Goal: Transaction & Acquisition: Download file/media

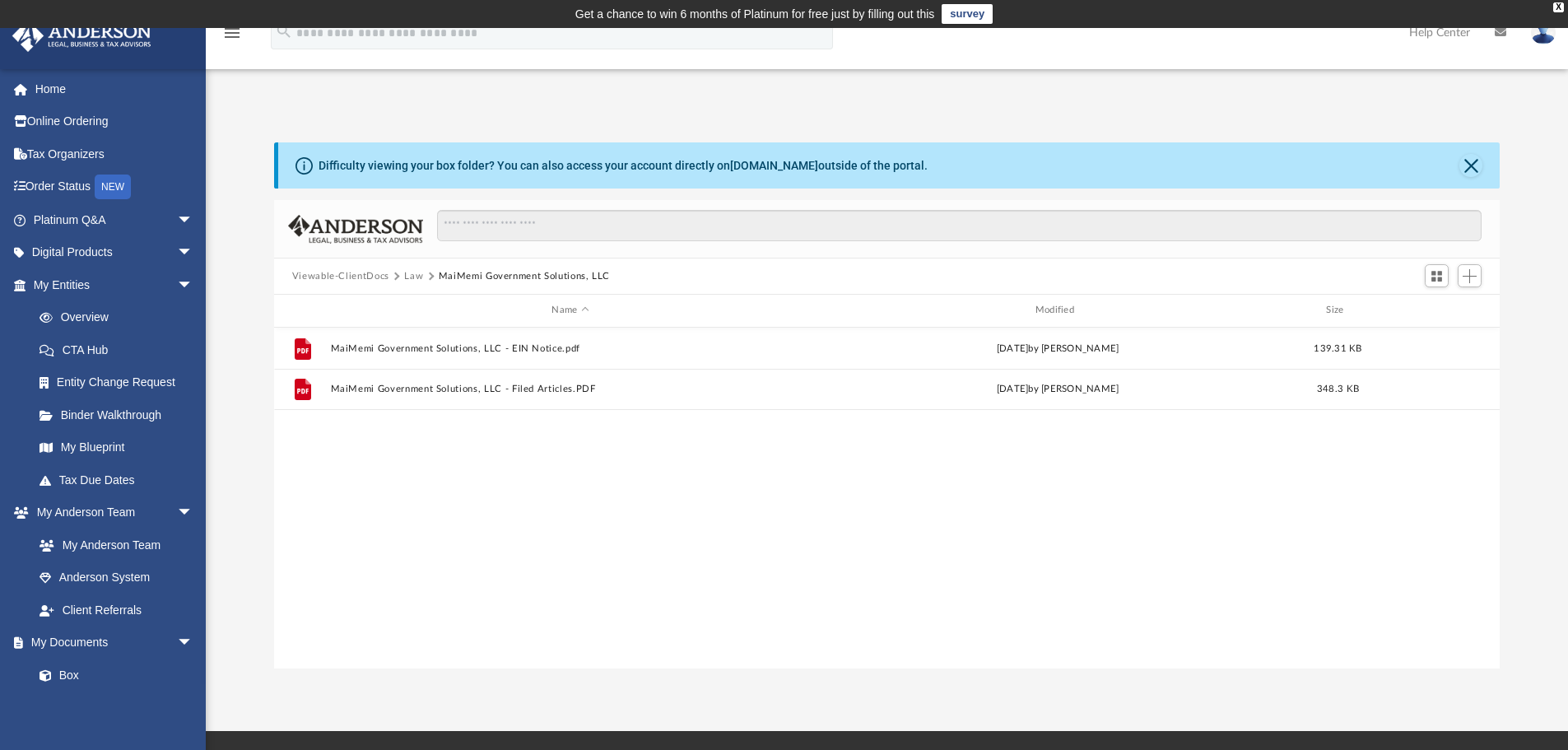
scroll to position [362, 1214]
drag, startPoint x: 376, startPoint y: 161, endPoint x: 366, endPoint y: 168, distance: 12.2
drag, startPoint x: 366, startPoint y: 168, endPoint x: 515, endPoint y: 94, distance: 166.4
click at [515, 94] on div "App [EMAIL_ADDRESS][DOMAIN_NAME] Sign Out [EMAIL_ADDRESS][DOMAIN_NAME] Home Onl…" at bounding box center [784, 379] width 1568 height 578
click at [75, 284] on link "My Entities arrow_drop_down" at bounding box center [115, 284] width 207 height 33
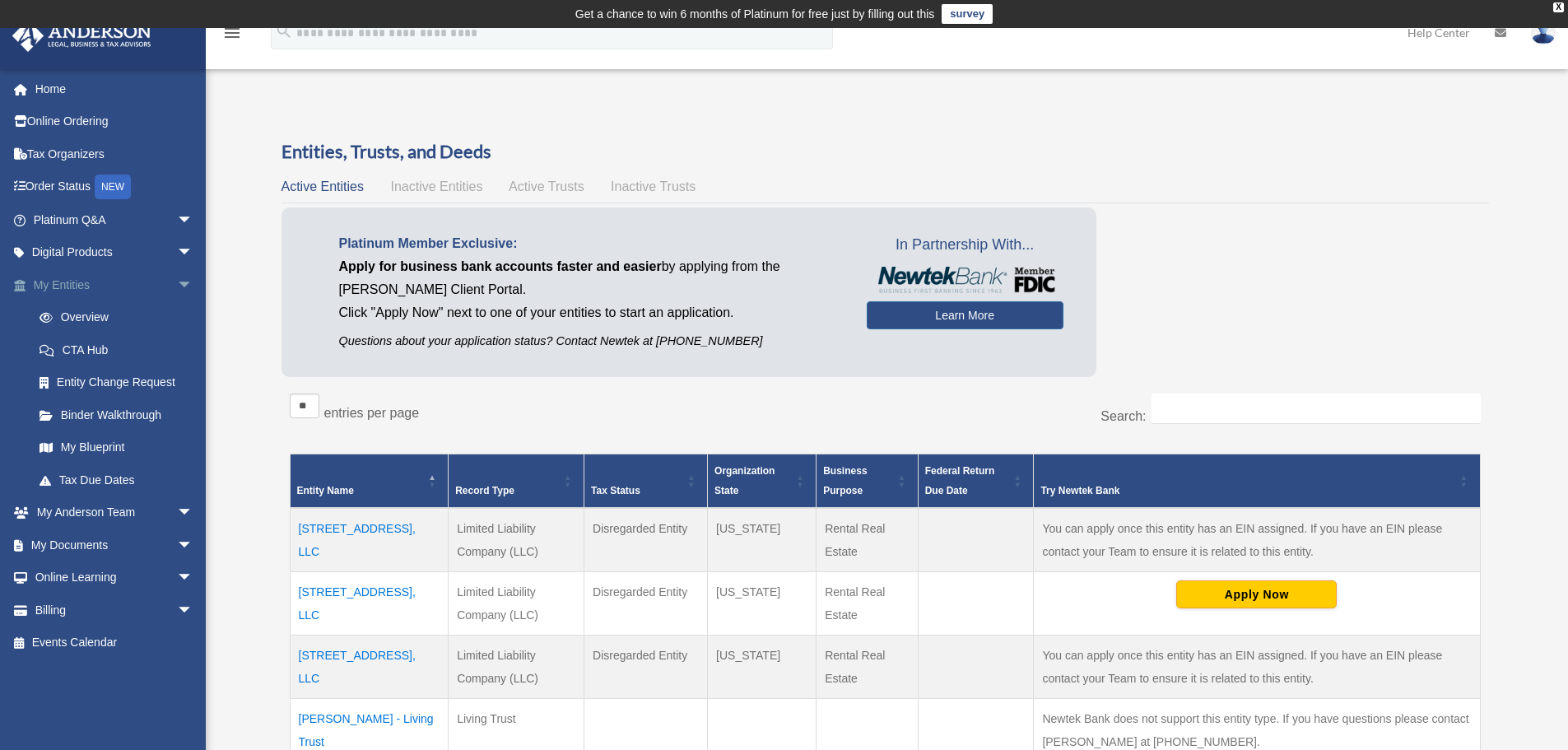
drag, startPoint x: 0, startPoint y: 0, endPoint x: 75, endPoint y: 284, distance: 293.7
click at [229, 37] on icon "menu" at bounding box center [232, 33] width 20 height 20
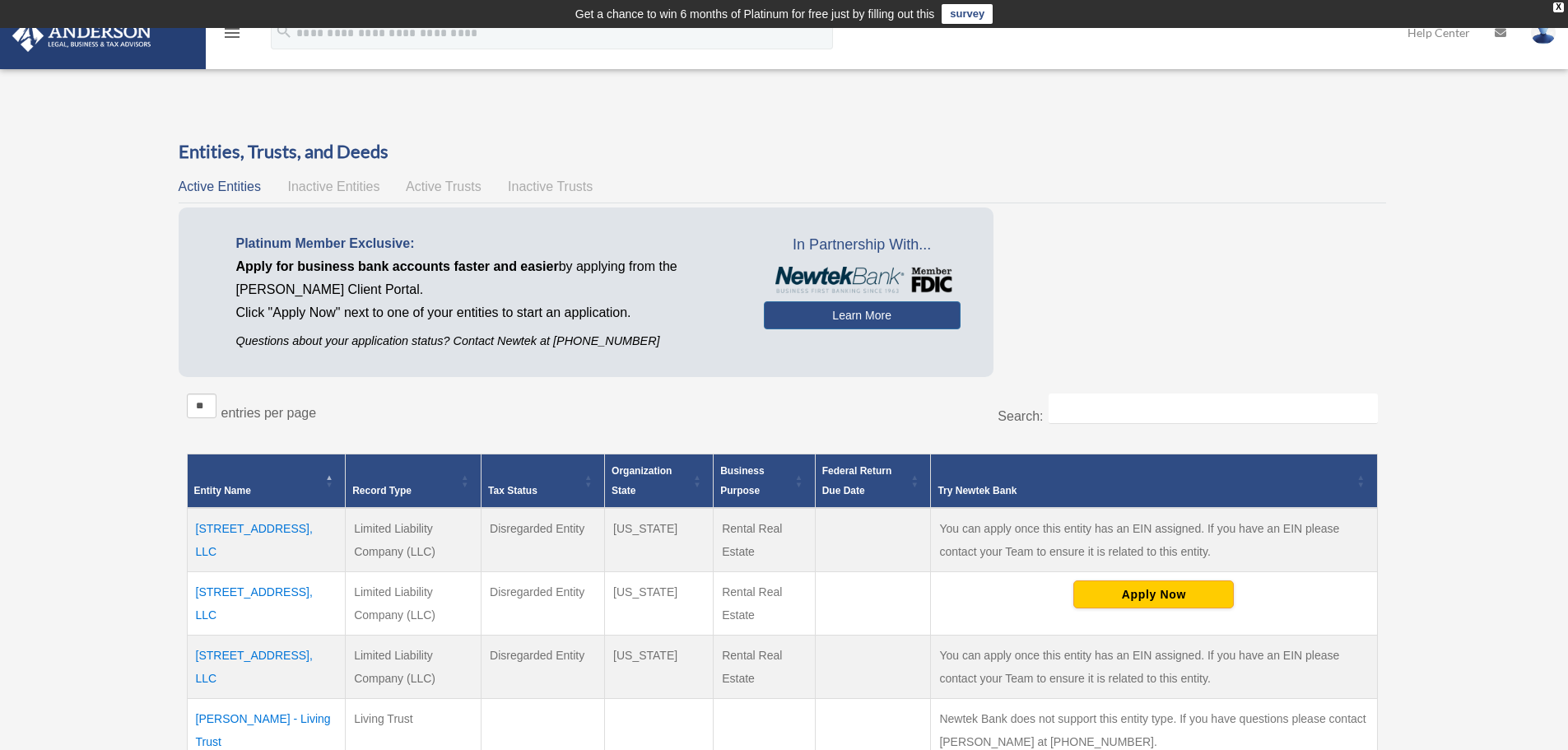
click at [229, 37] on icon "menu" at bounding box center [232, 33] width 20 height 20
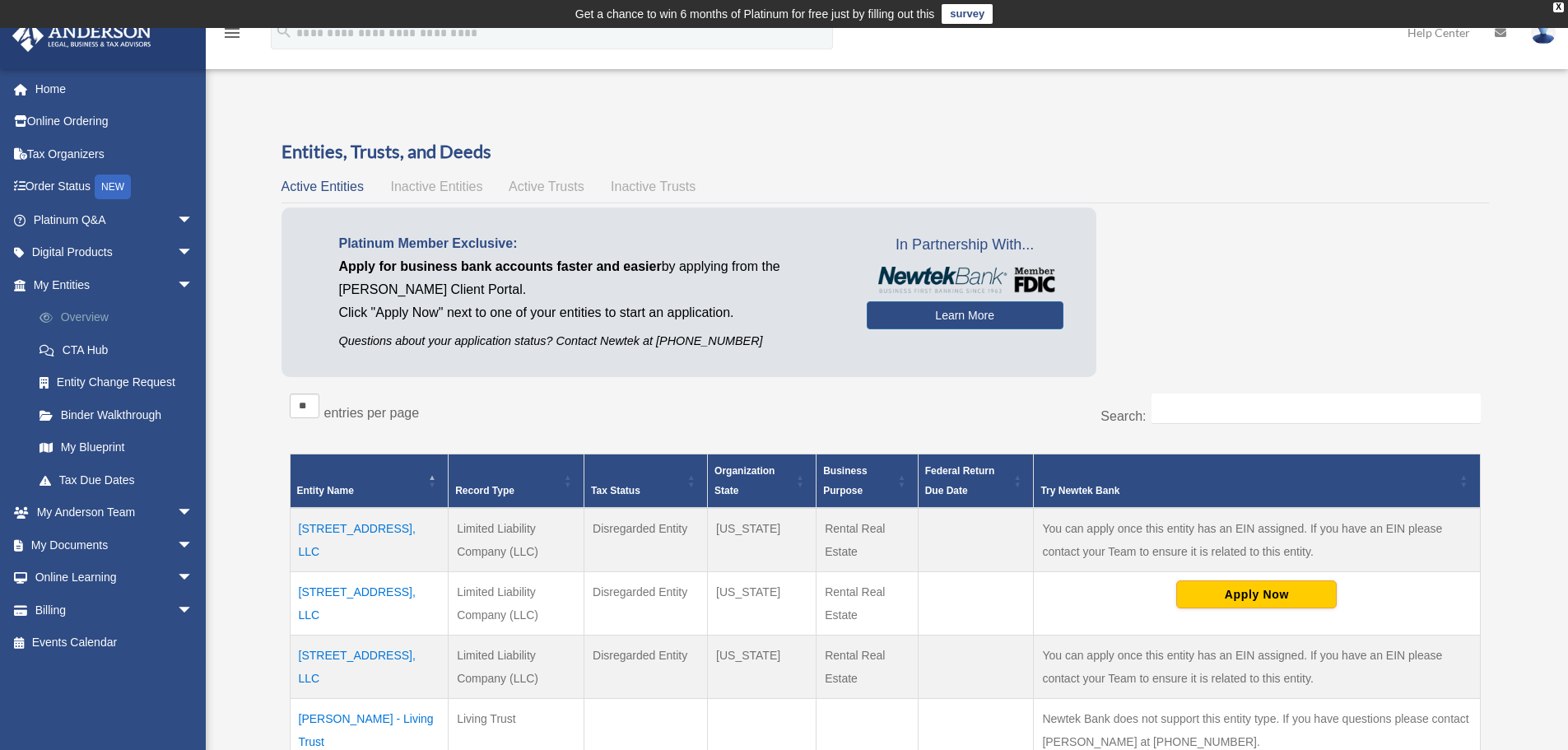
click at [102, 305] on link "Overview" at bounding box center [120, 317] width 195 height 33
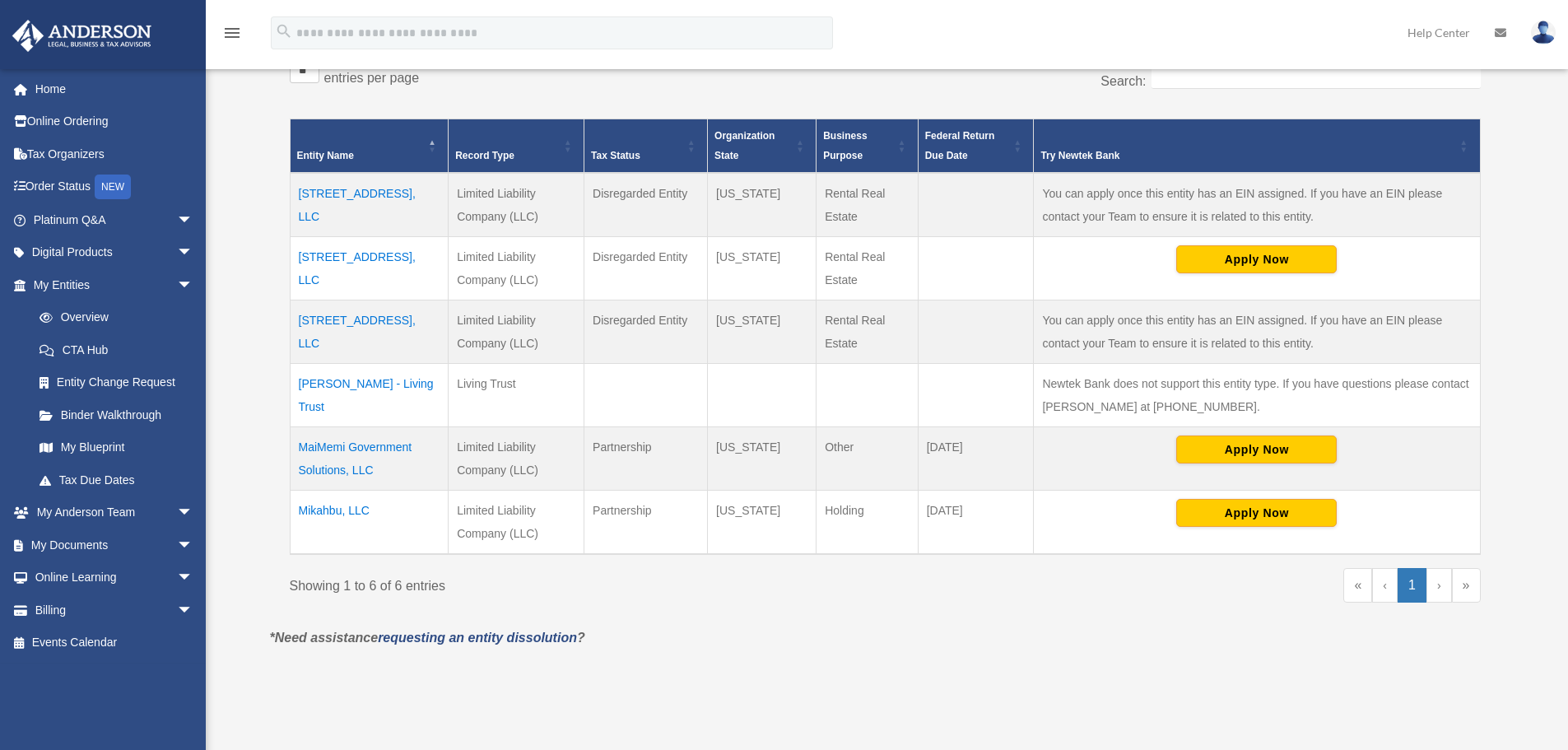
scroll to position [412, 0]
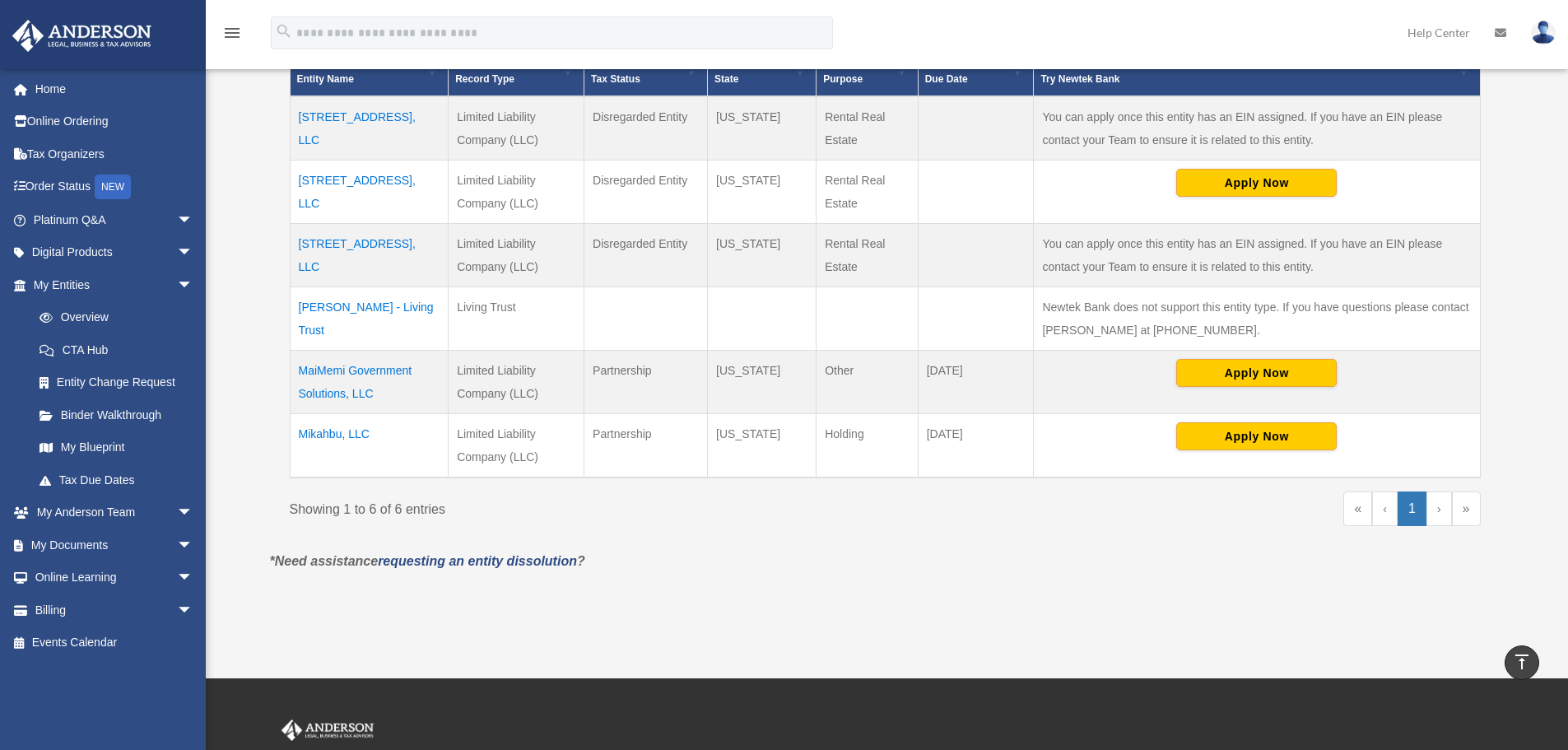
click at [361, 364] on td "MaiMemi Government Solutions, LLC" at bounding box center [369, 382] width 159 height 63
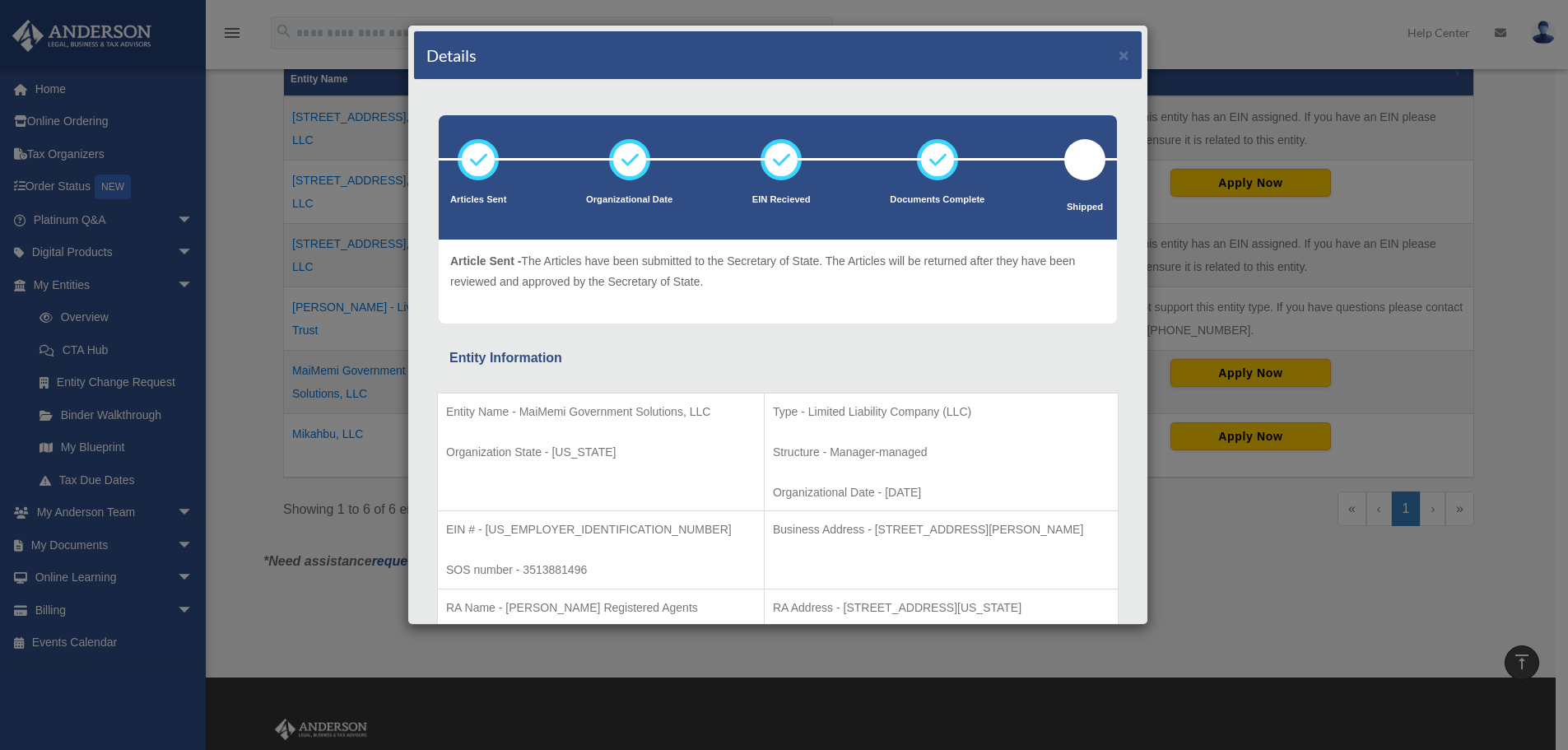
drag, startPoint x: 744, startPoint y: 301, endPoint x: 1054, endPoint y: 330, distance: 311.4
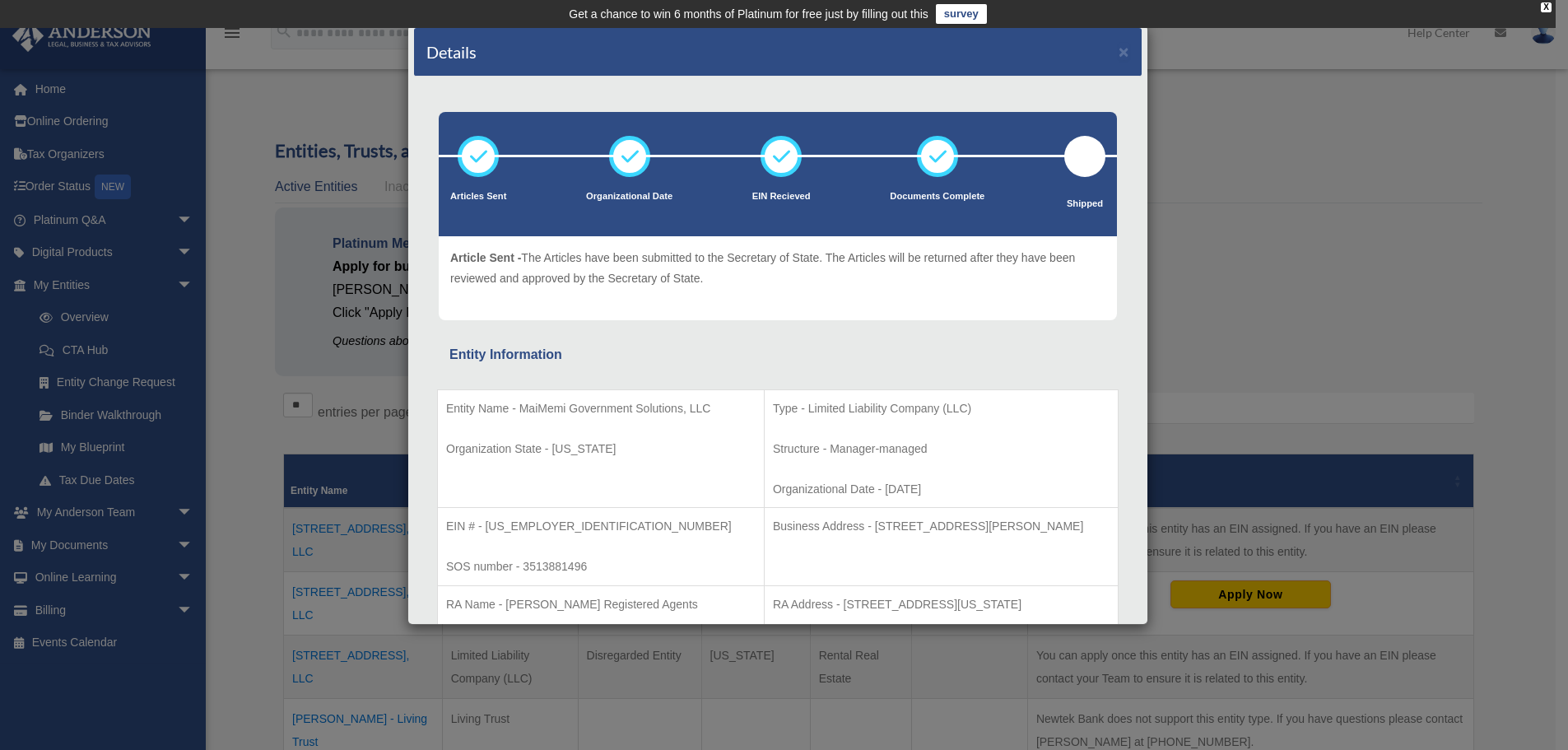
scroll to position [0, 0]
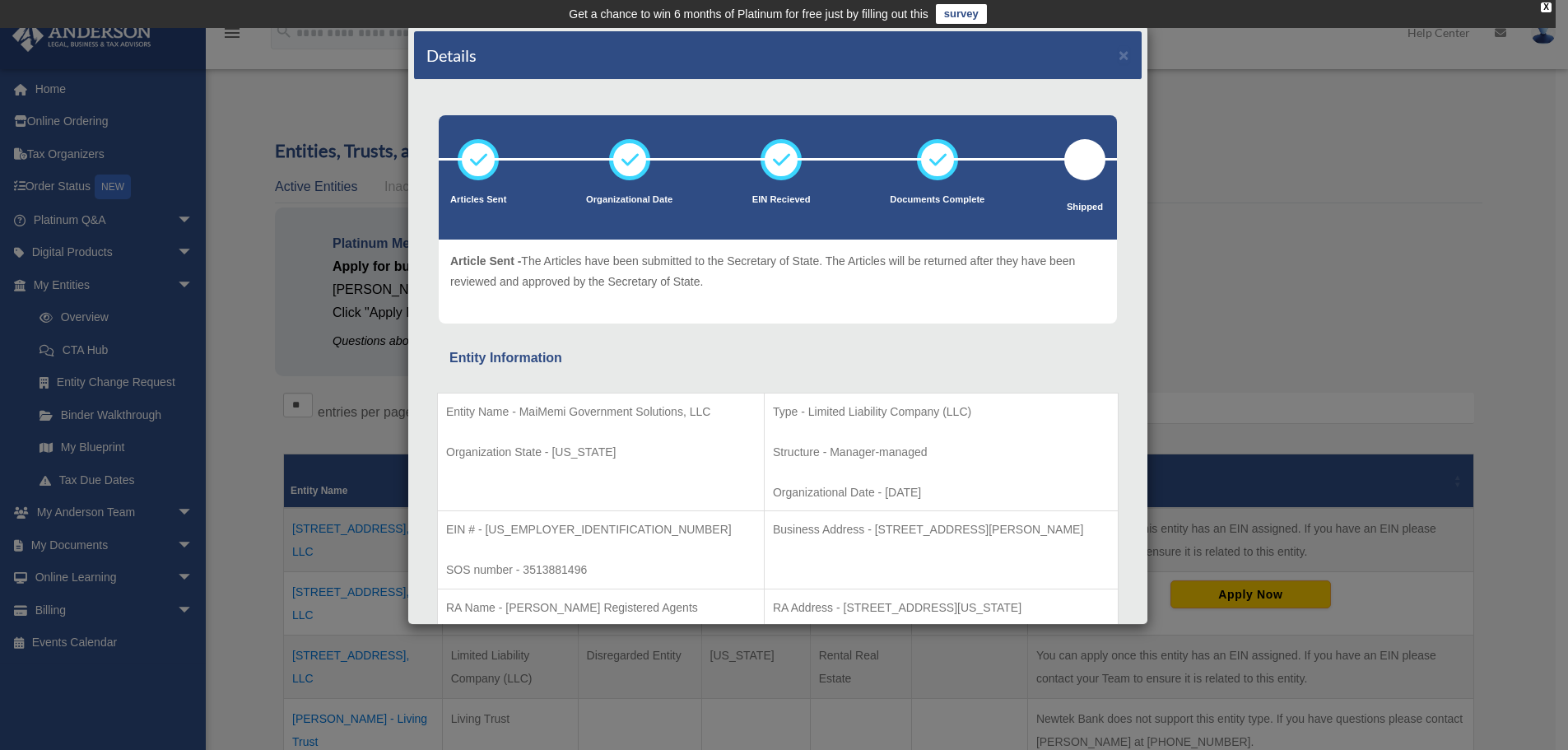
drag, startPoint x: 1109, startPoint y: 45, endPoint x: 1262, endPoint y: 13, distance: 156.3
click at [1262, 13] on td "Get a chance to win 6 months of Platinum for free just by filling out this surv…" at bounding box center [778, 13] width 1555 height 28
click at [1118, 54] on button "×" at bounding box center [1124, 54] width 11 height 17
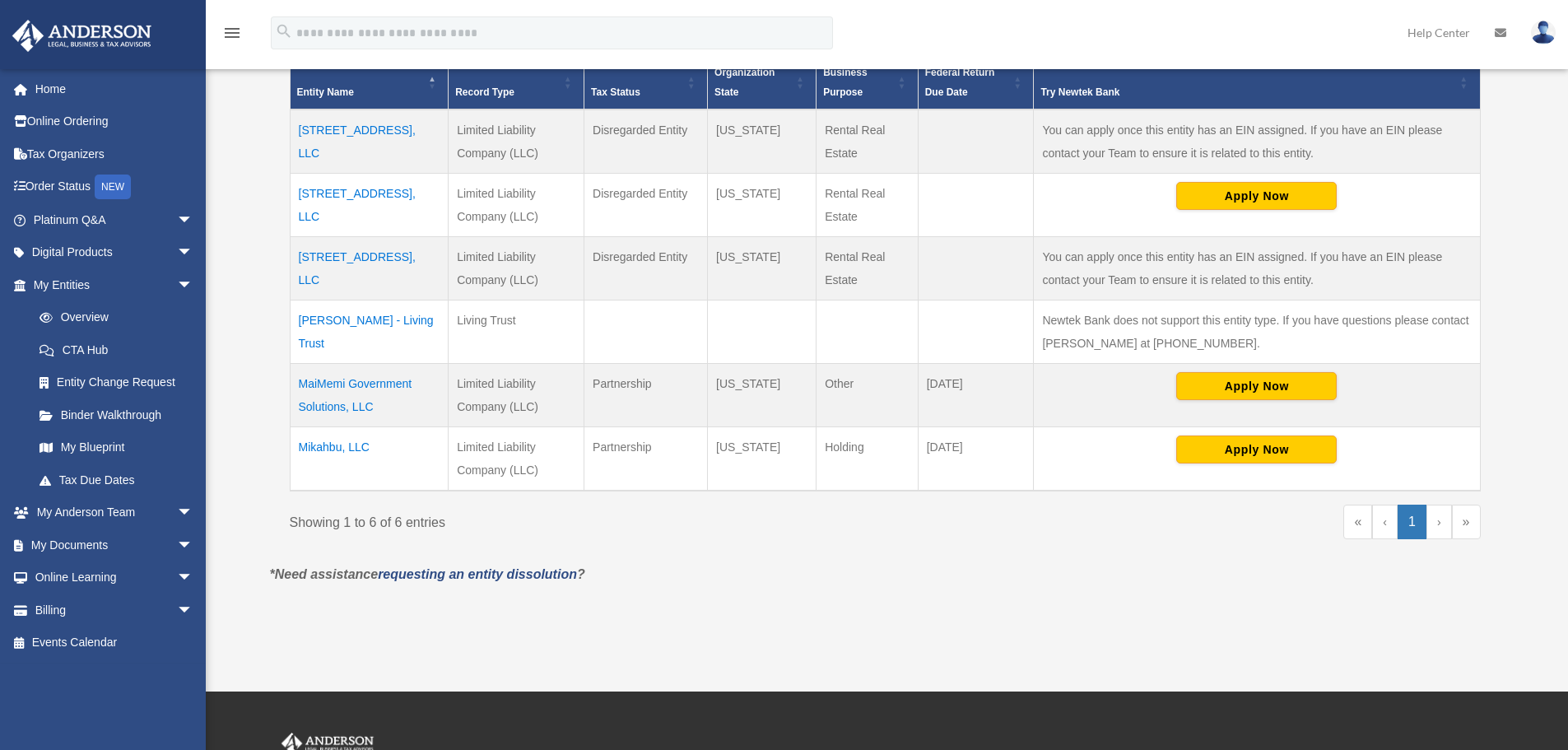
scroll to position [412, 0]
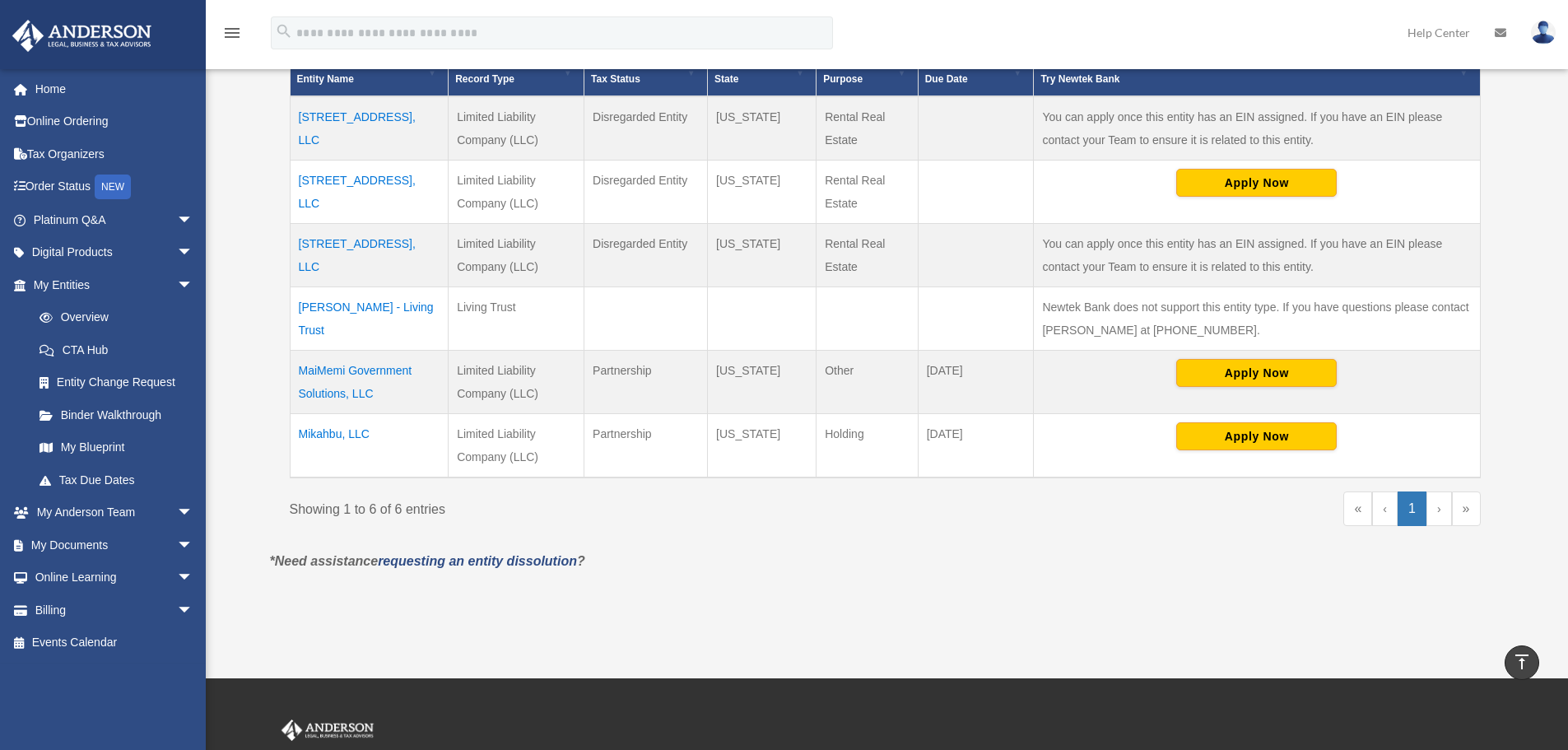
drag, startPoint x: 174, startPoint y: 610, endPoint x: 534, endPoint y: 622, distance: 360.2
click at [534, 622] on div "Overview jsdiazm@rocketmail.com Sign Out jsdiazm@rocketmail.com Home Online Ord…" at bounding box center [784, 147] width 1568 height 1062
click at [177, 248] on span "arrow_drop_down" at bounding box center [193, 254] width 33 height 34
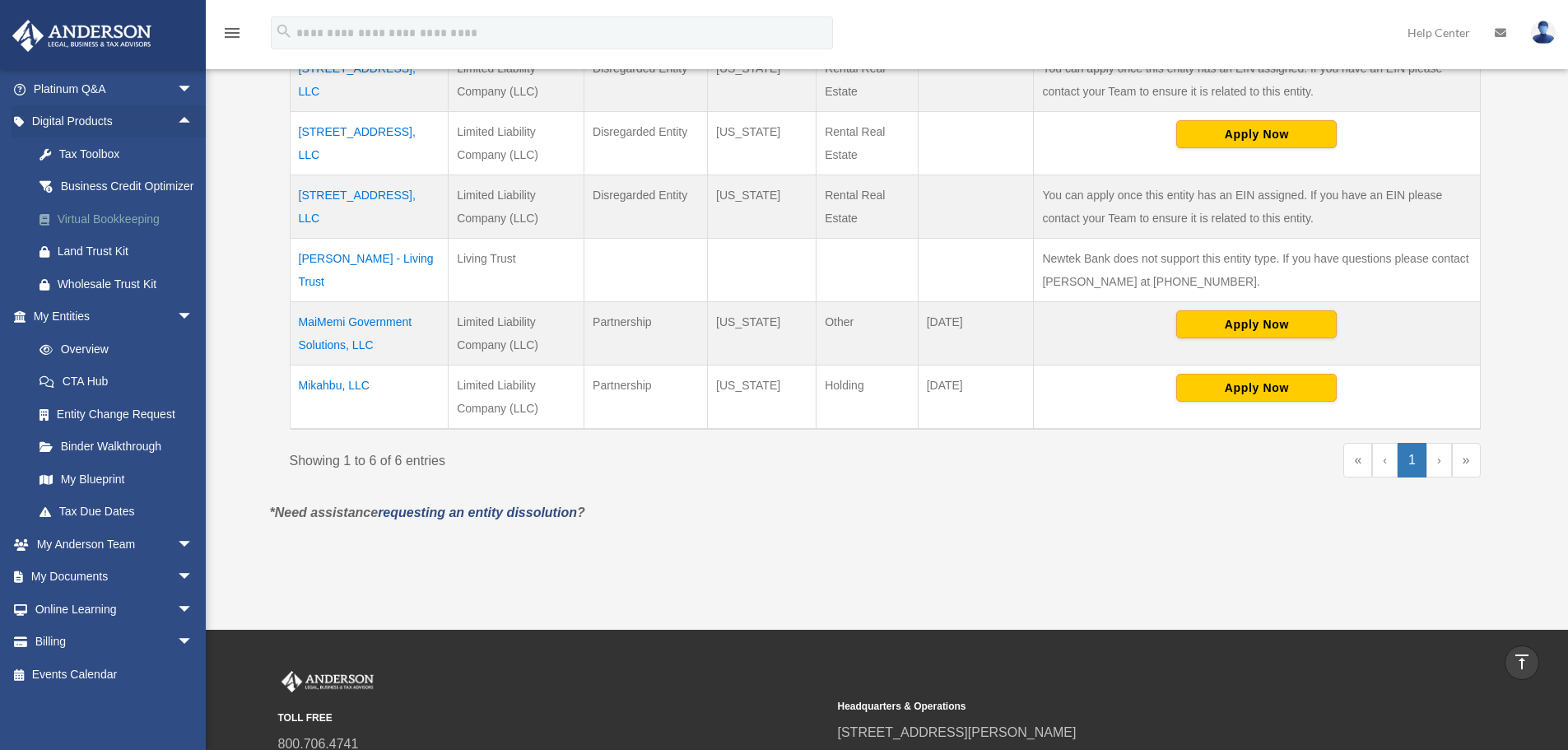
scroll to position [494, 0]
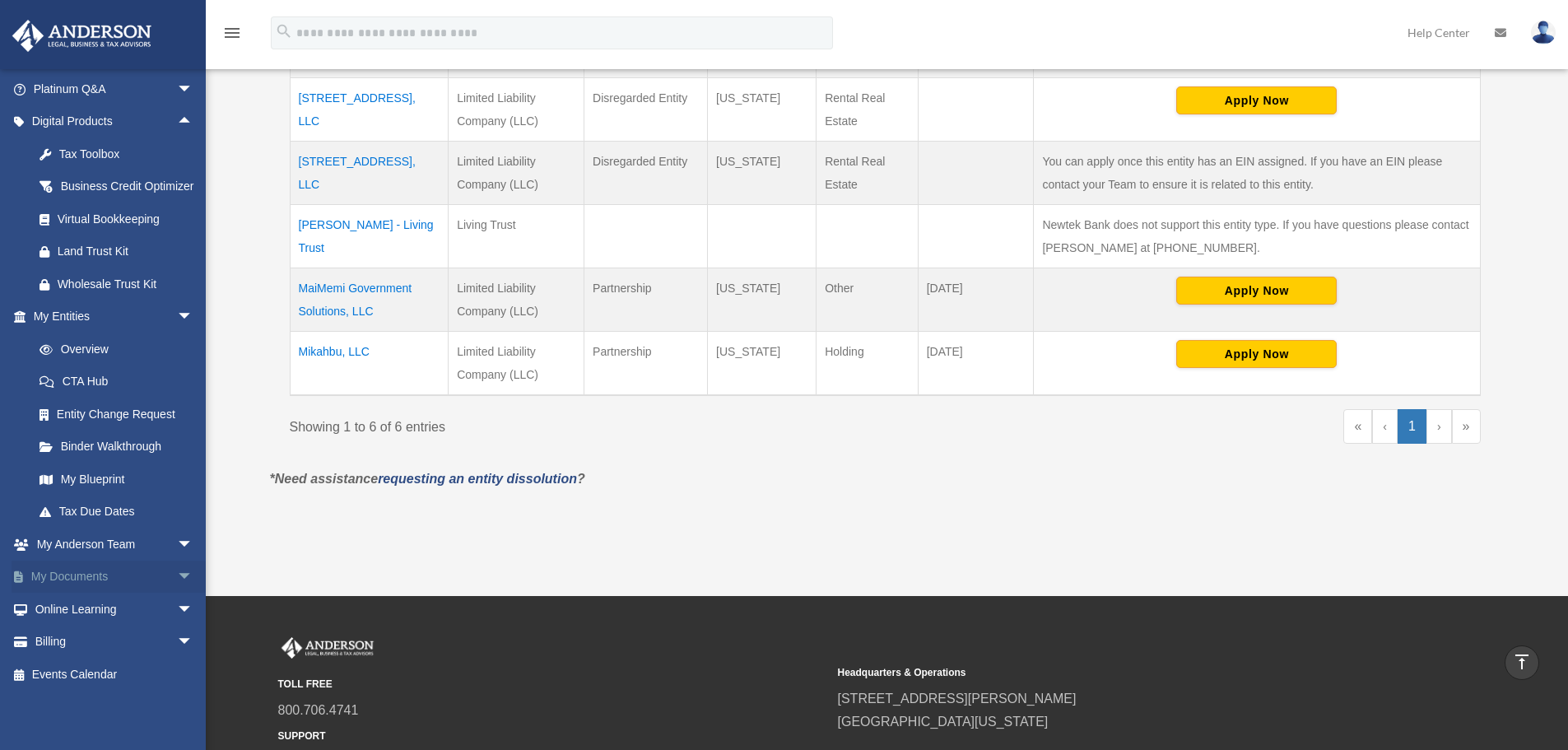
click at [177, 572] on span "arrow_drop_down" at bounding box center [193, 578] width 33 height 34
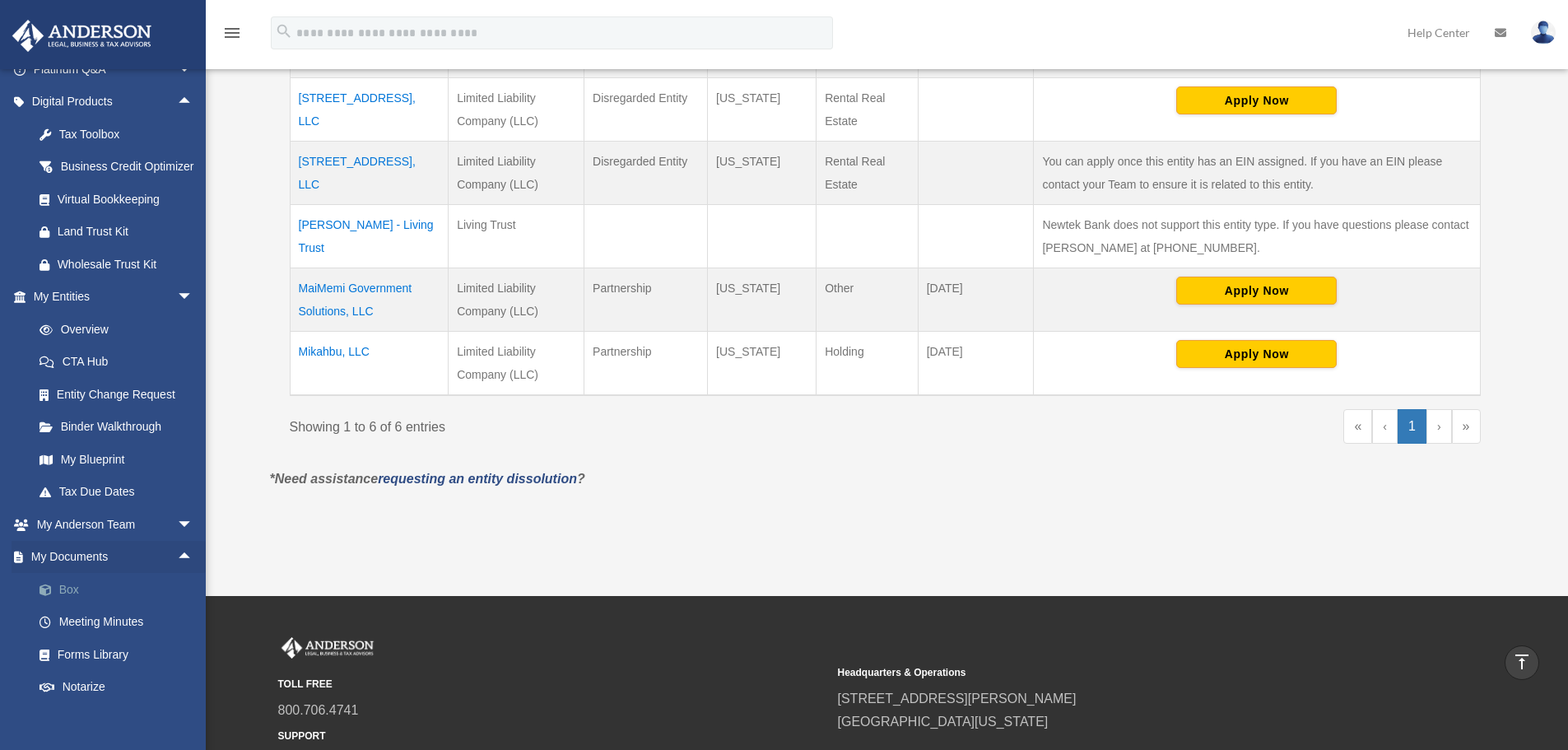
click at [74, 606] on link "Box" at bounding box center [120, 589] width 195 height 33
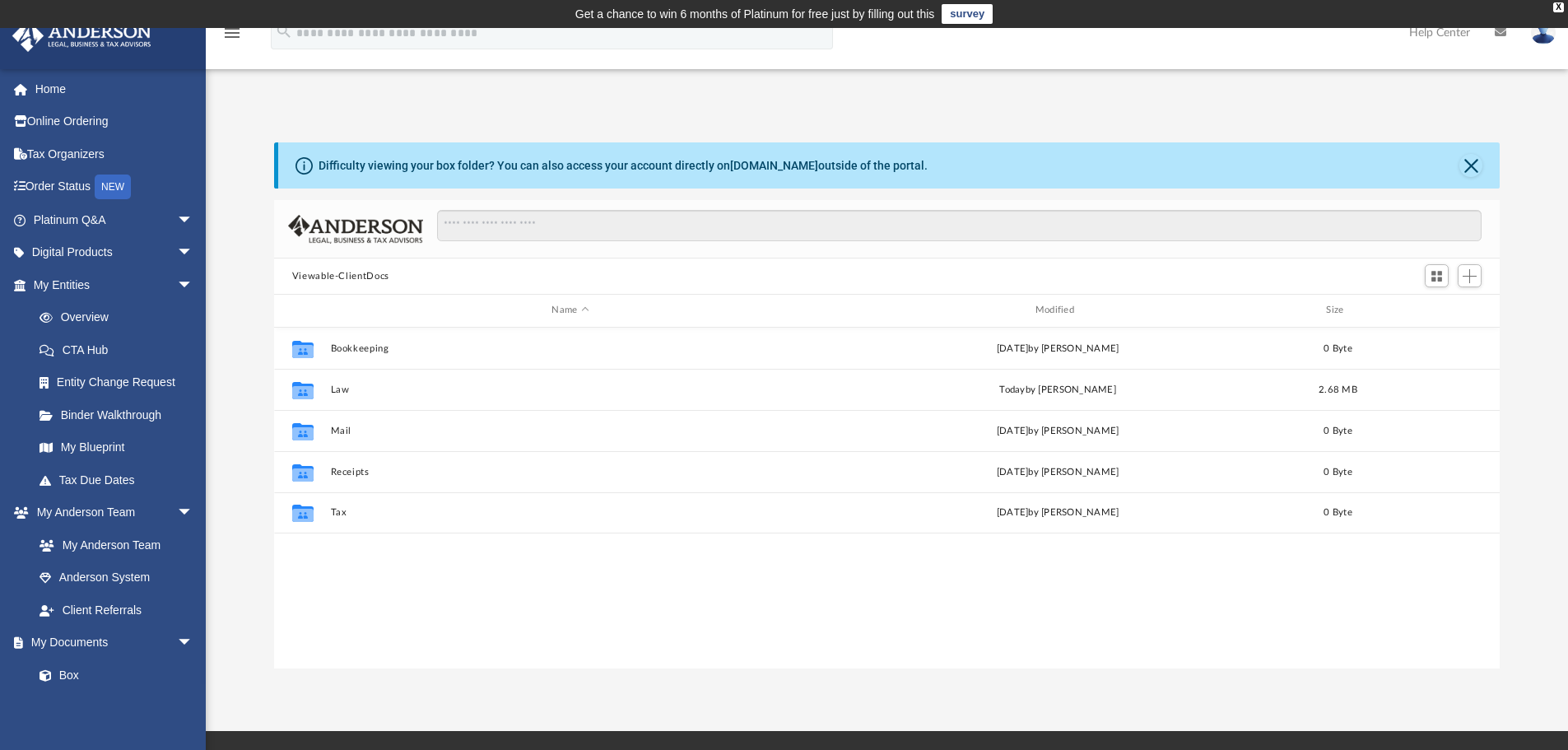
scroll to position [362, 1214]
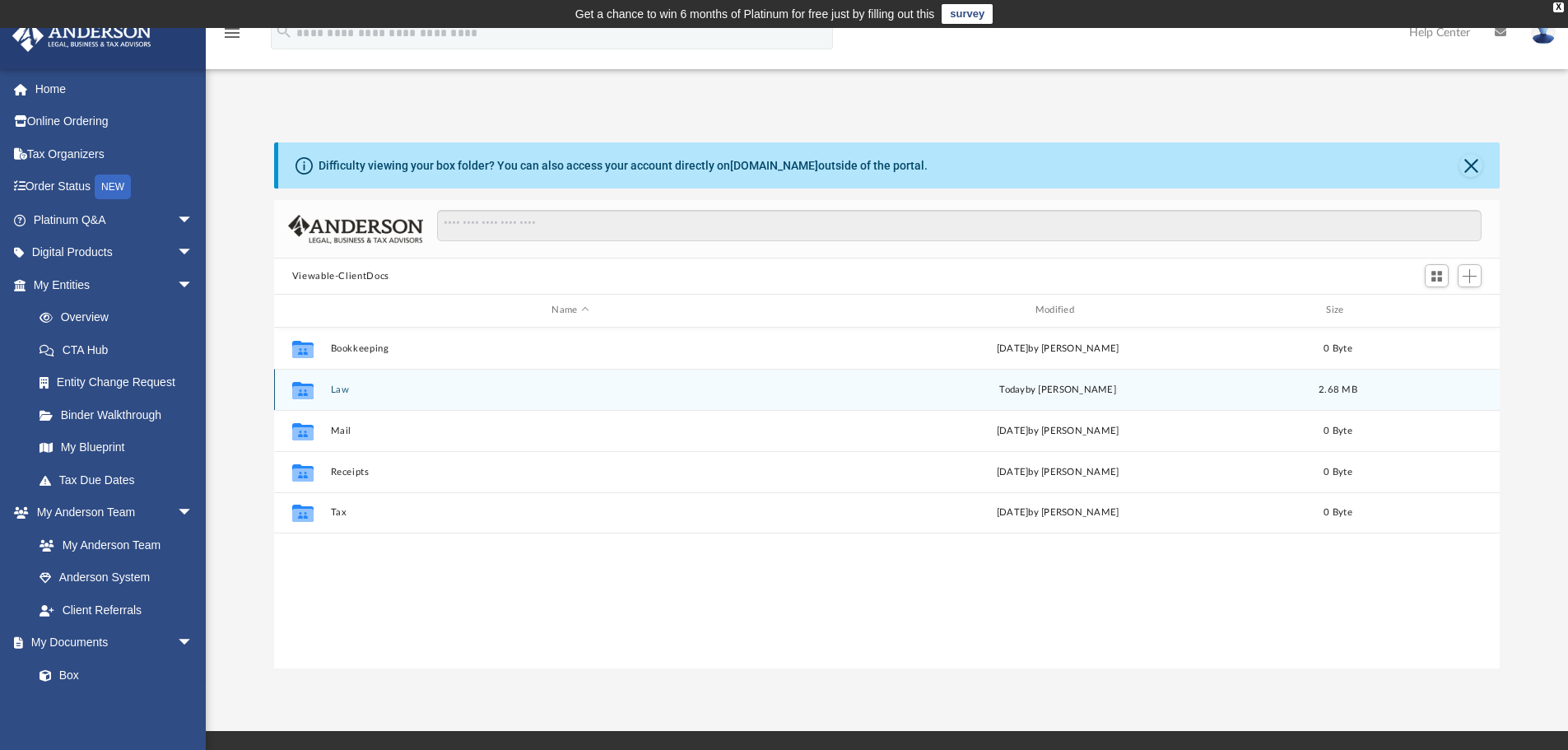
click at [348, 381] on div "Collaborated Folder Law today by Skye Lovelace 2.68 MB" at bounding box center [887, 389] width 1226 height 41
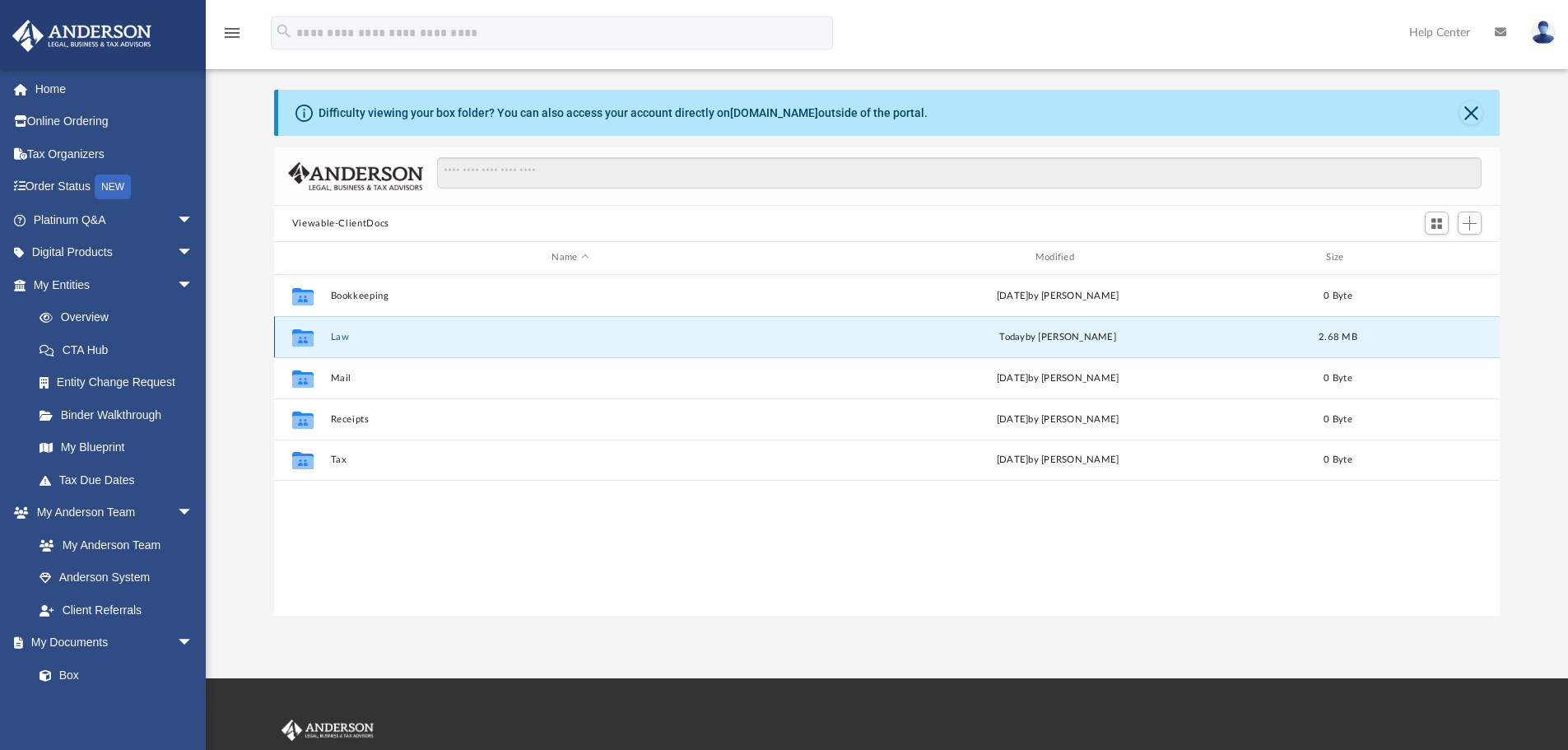
scroll to position [83, 0]
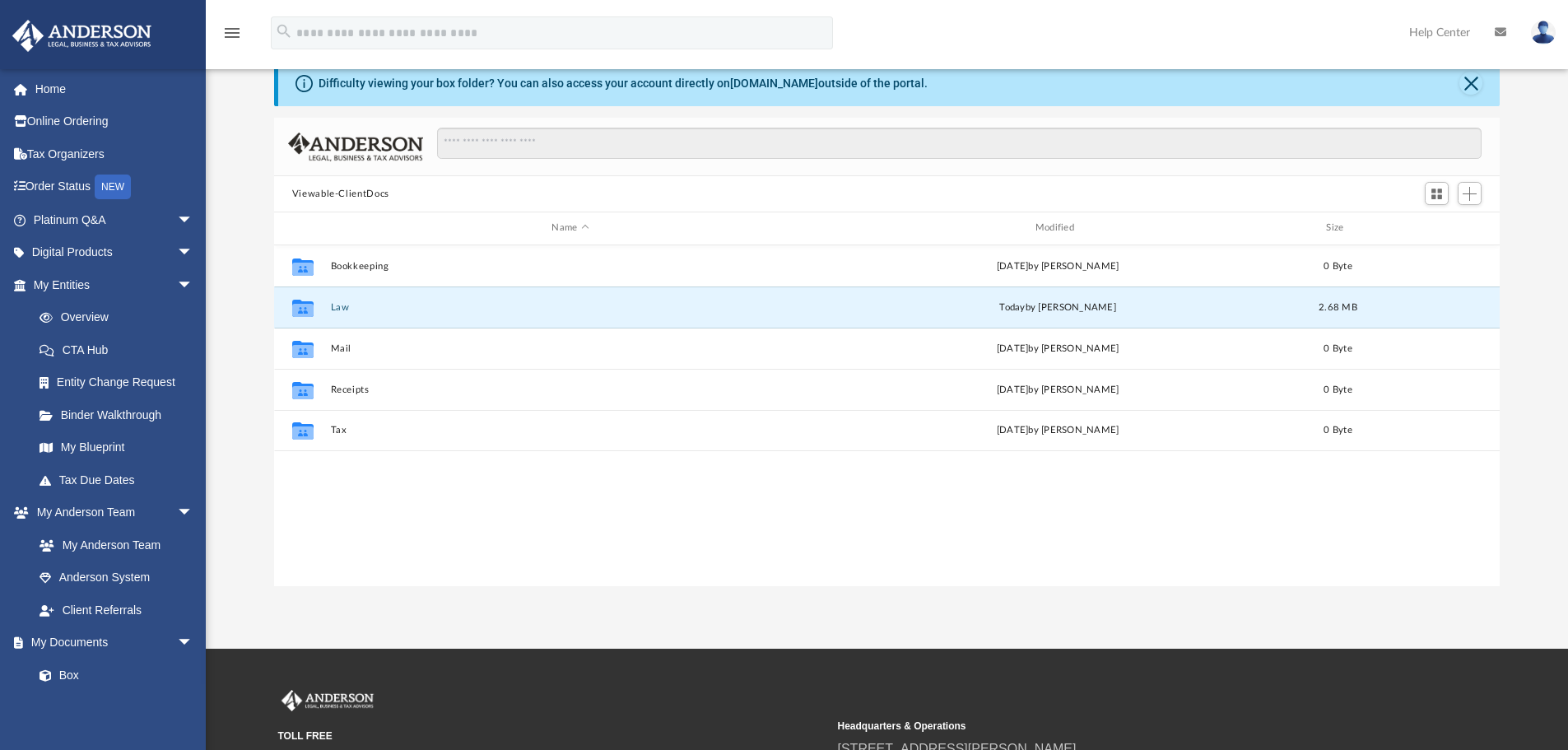
drag, startPoint x: 348, startPoint y: 381, endPoint x: 378, endPoint y: 554, distance: 175.6
click at [378, 554] on div "Collaborated Folder Bookkeeping Fri Sep 19 2025 by Charles Rogler 0 Byte Collab…" at bounding box center [887, 415] width 1226 height 341
click at [345, 299] on div "Collaborated Folder Law today by Skye Lovelace 2.68 MB" at bounding box center [887, 308] width 1226 height 41
click at [345, 302] on button "Law" at bounding box center [570, 308] width 480 height 11
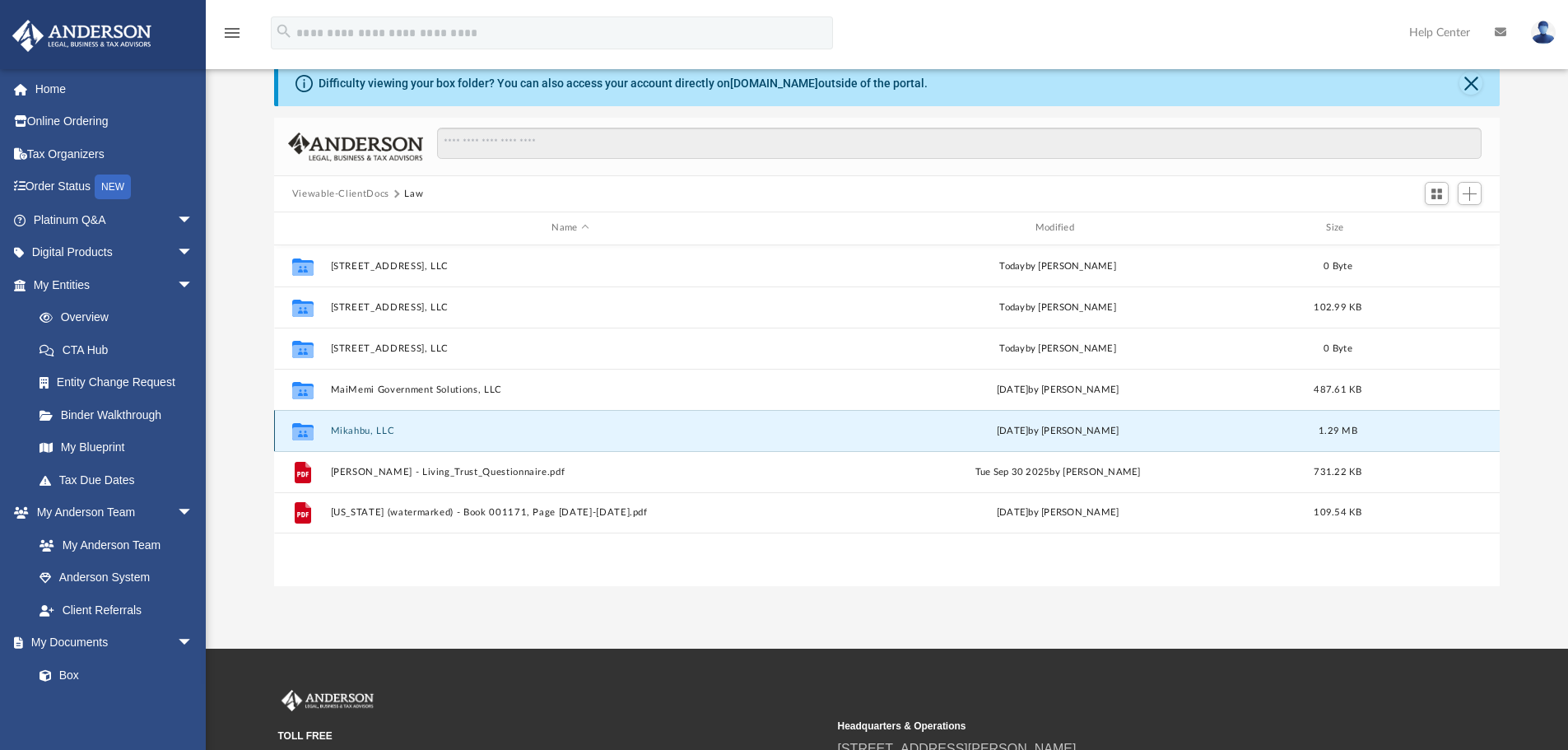
click at [373, 425] on button "Mikahbu, LLC" at bounding box center [570, 431] width 480 height 11
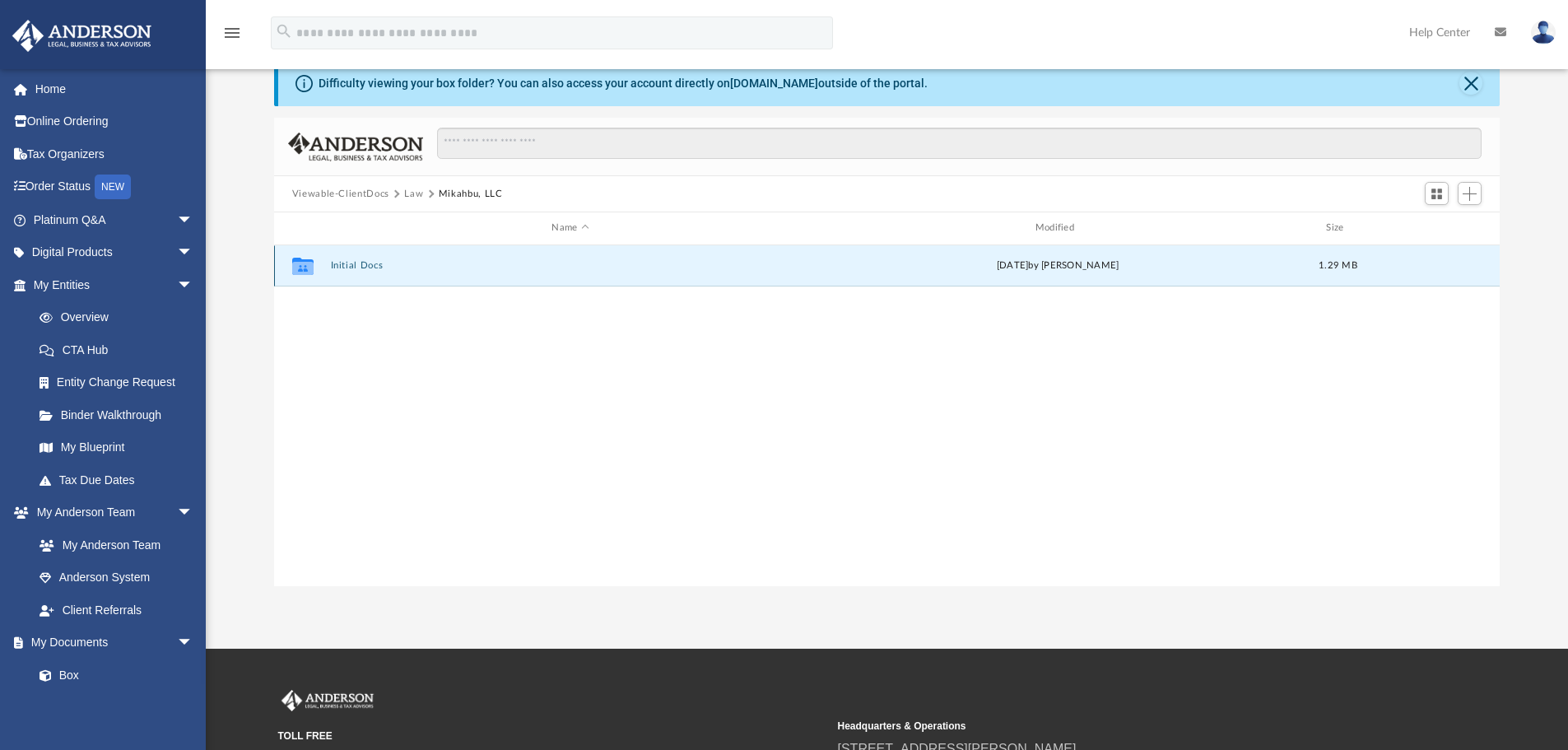
click at [367, 263] on button "Initial Docs" at bounding box center [570, 265] width 480 height 11
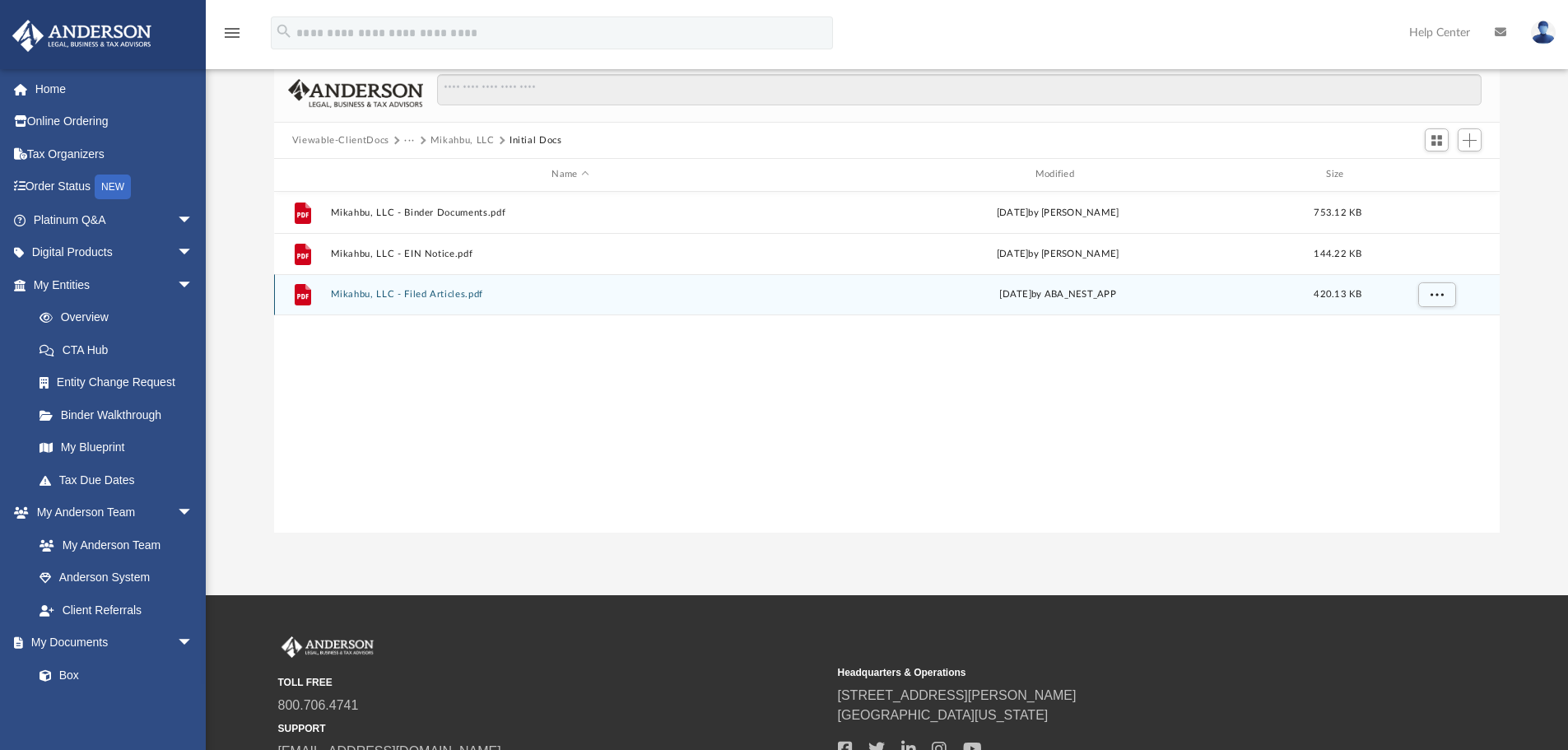
scroll to position [165, 0]
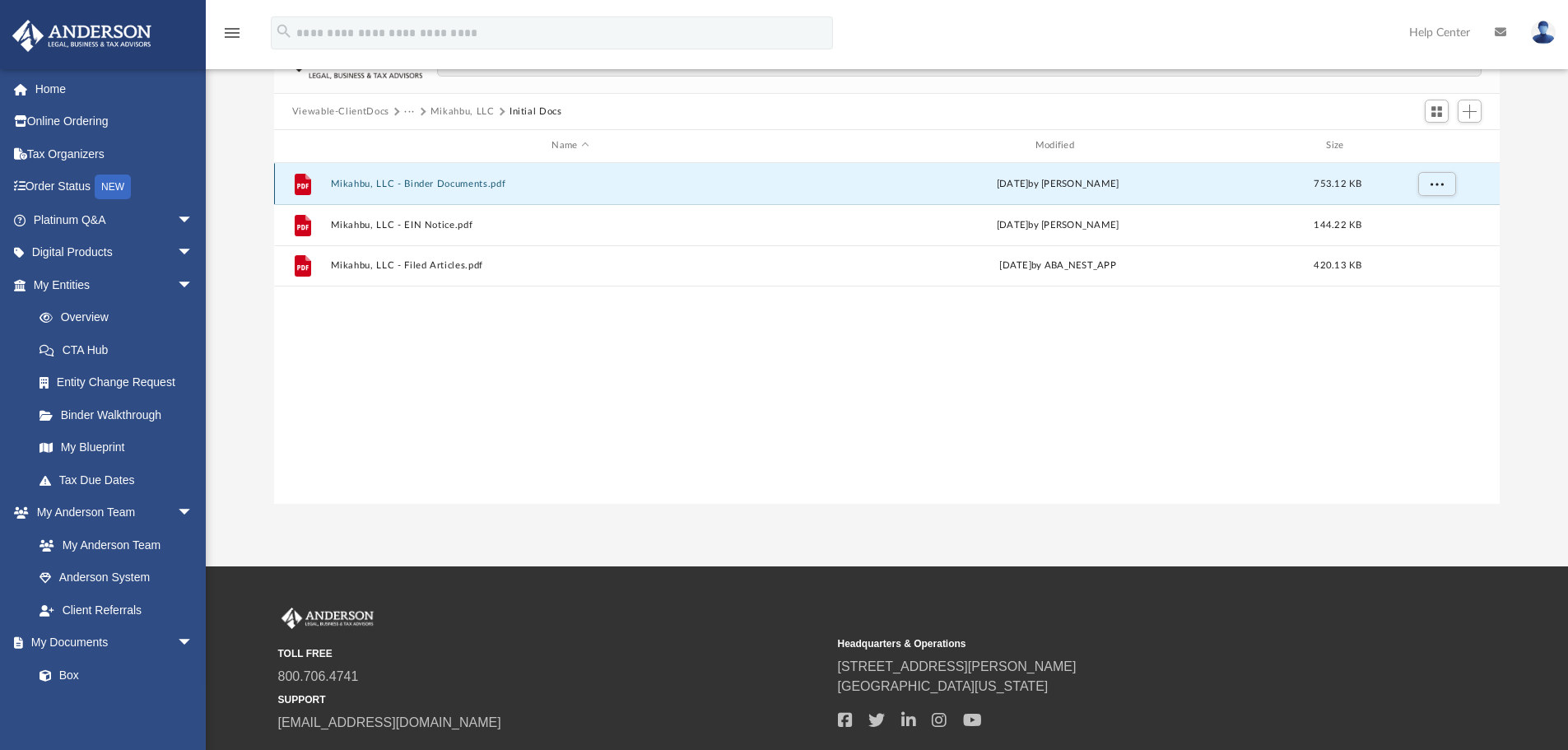
drag, startPoint x: 509, startPoint y: 340, endPoint x: 464, endPoint y: 182, distance: 164.3
click at [464, 182] on button "Mikahbu, LLC - Binder Documents.pdf" at bounding box center [570, 184] width 480 height 11
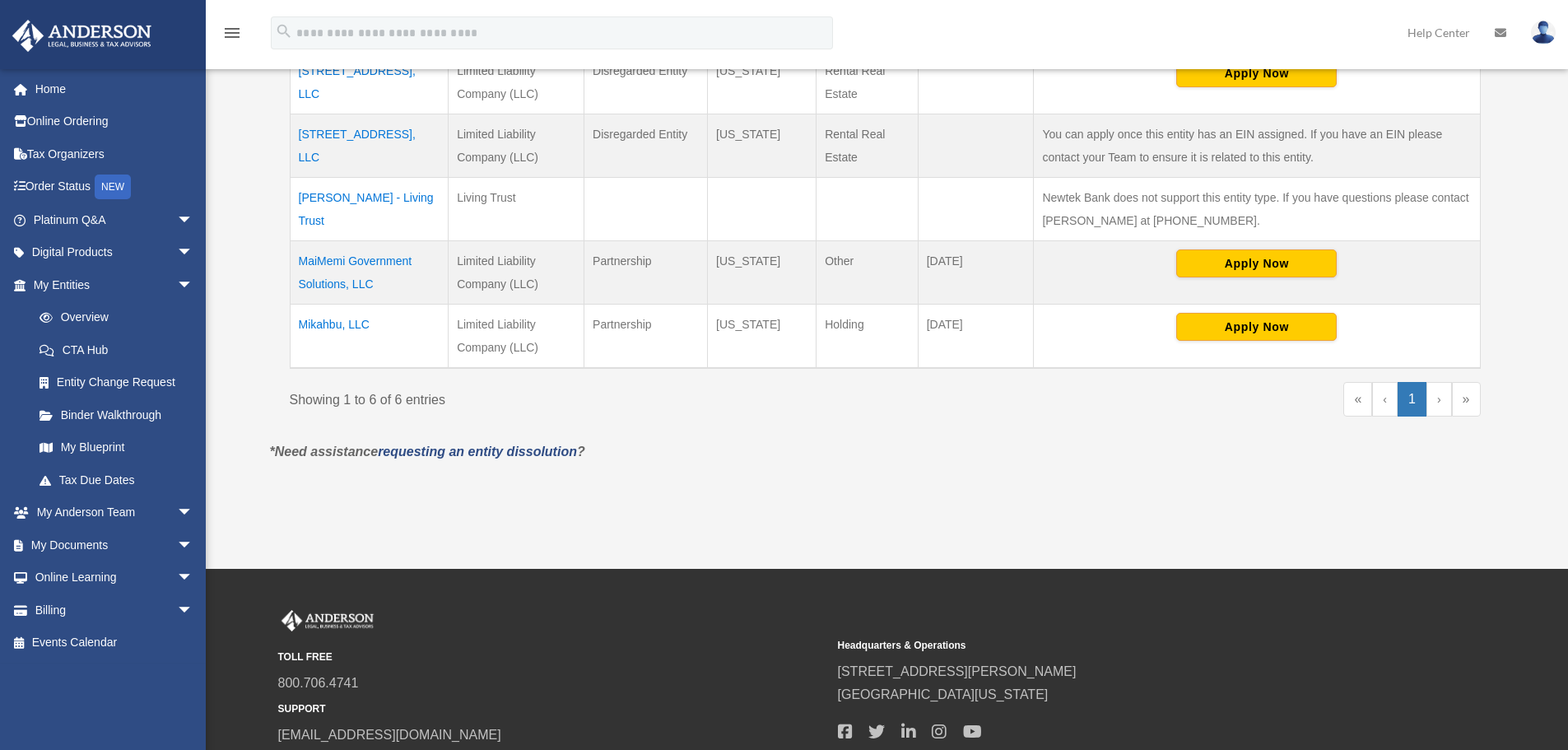
scroll to position [522, 0]
click at [177, 538] on span "arrow_drop_down" at bounding box center [193, 546] width 33 height 34
click at [65, 571] on link "Box" at bounding box center [120, 577] width 195 height 33
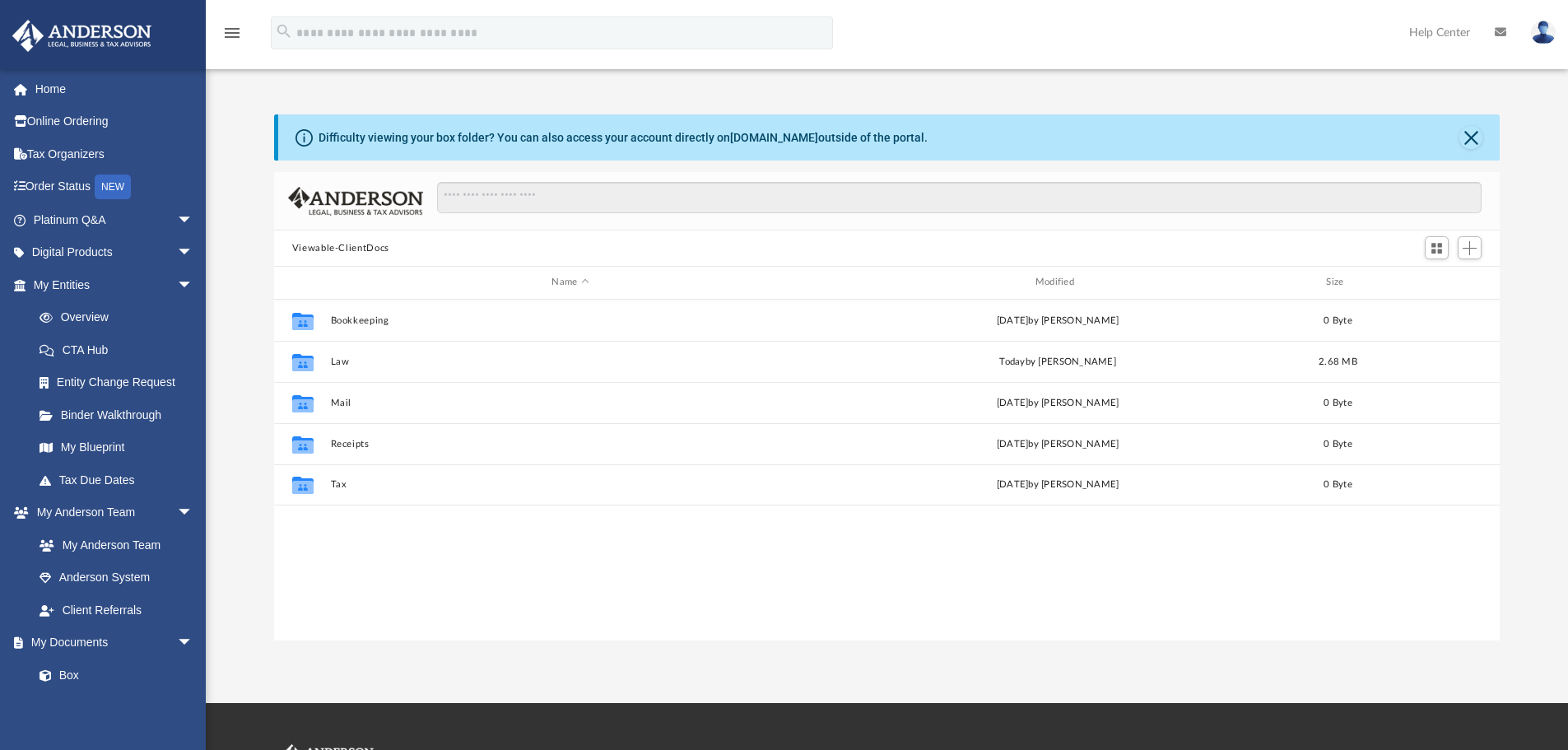
scroll to position [362, 1214]
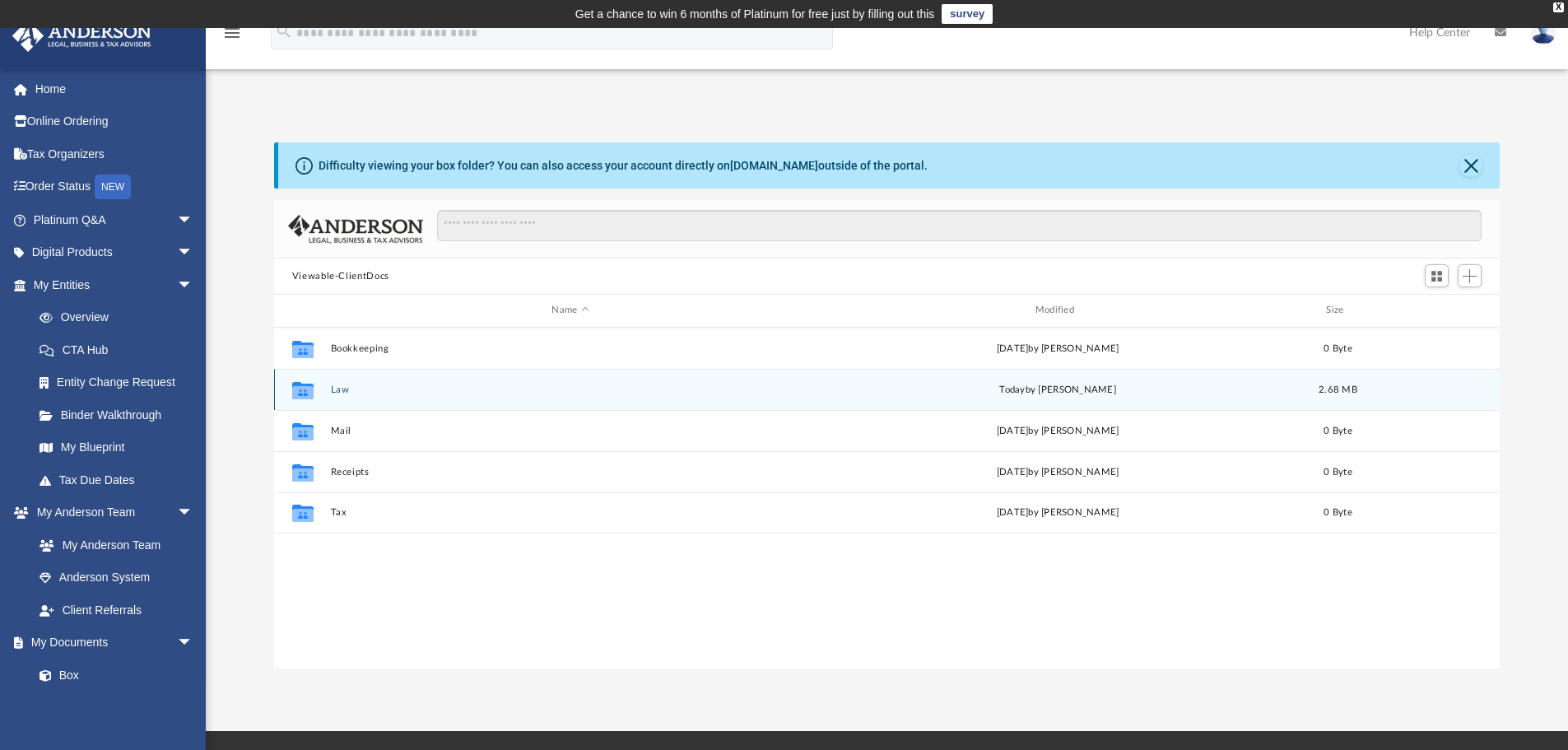
drag, startPoint x: 0, startPoint y: 0, endPoint x: 335, endPoint y: 391, distance: 514.9
click at [335, 391] on button "Law" at bounding box center [570, 390] width 480 height 11
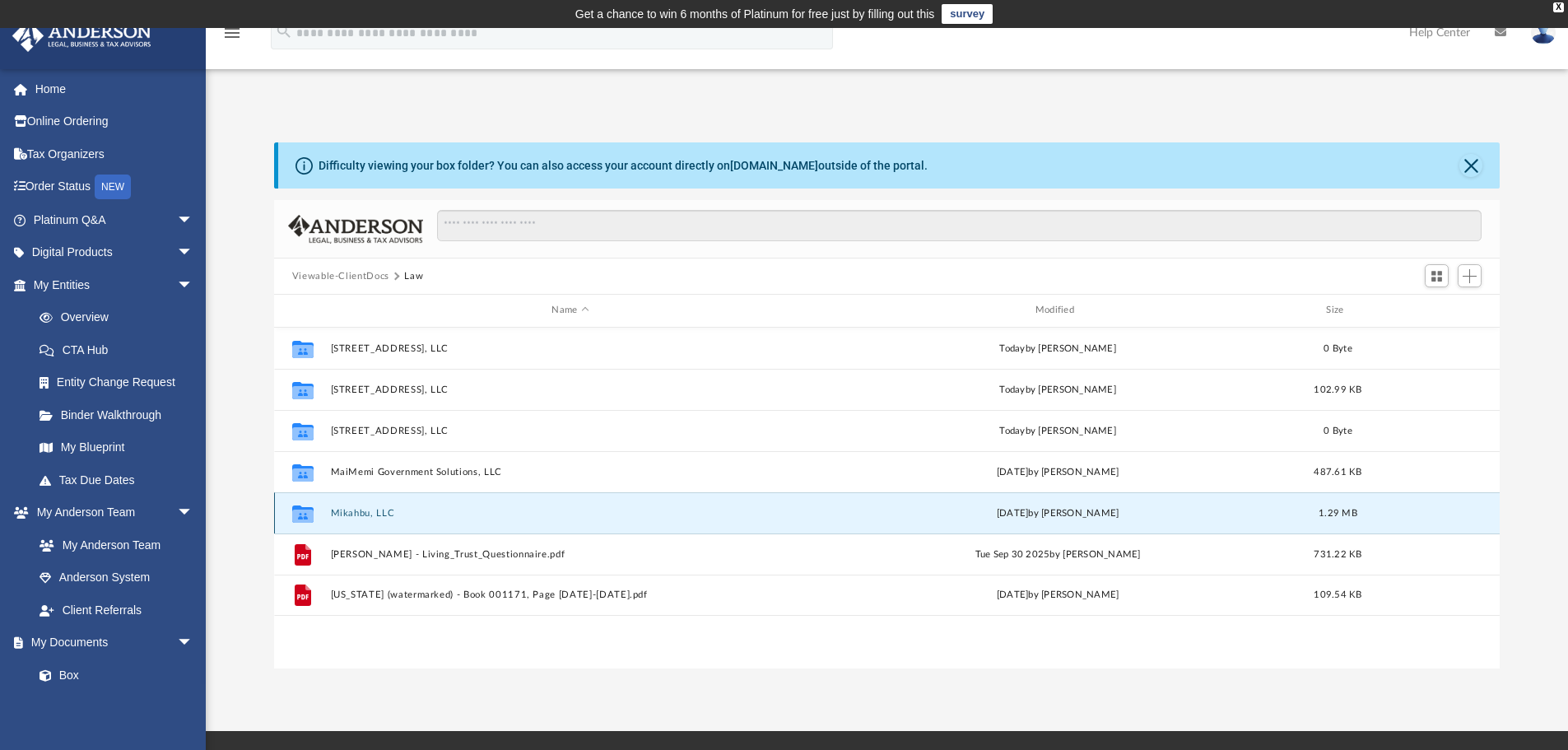
drag, startPoint x: 335, startPoint y: 391, endPoint x: 380, endPoint y: 510, distance: 127.2
click at [380, 510] on button "Mikahbu, LLC" at bounding box center [570, 513] width 480 height 11
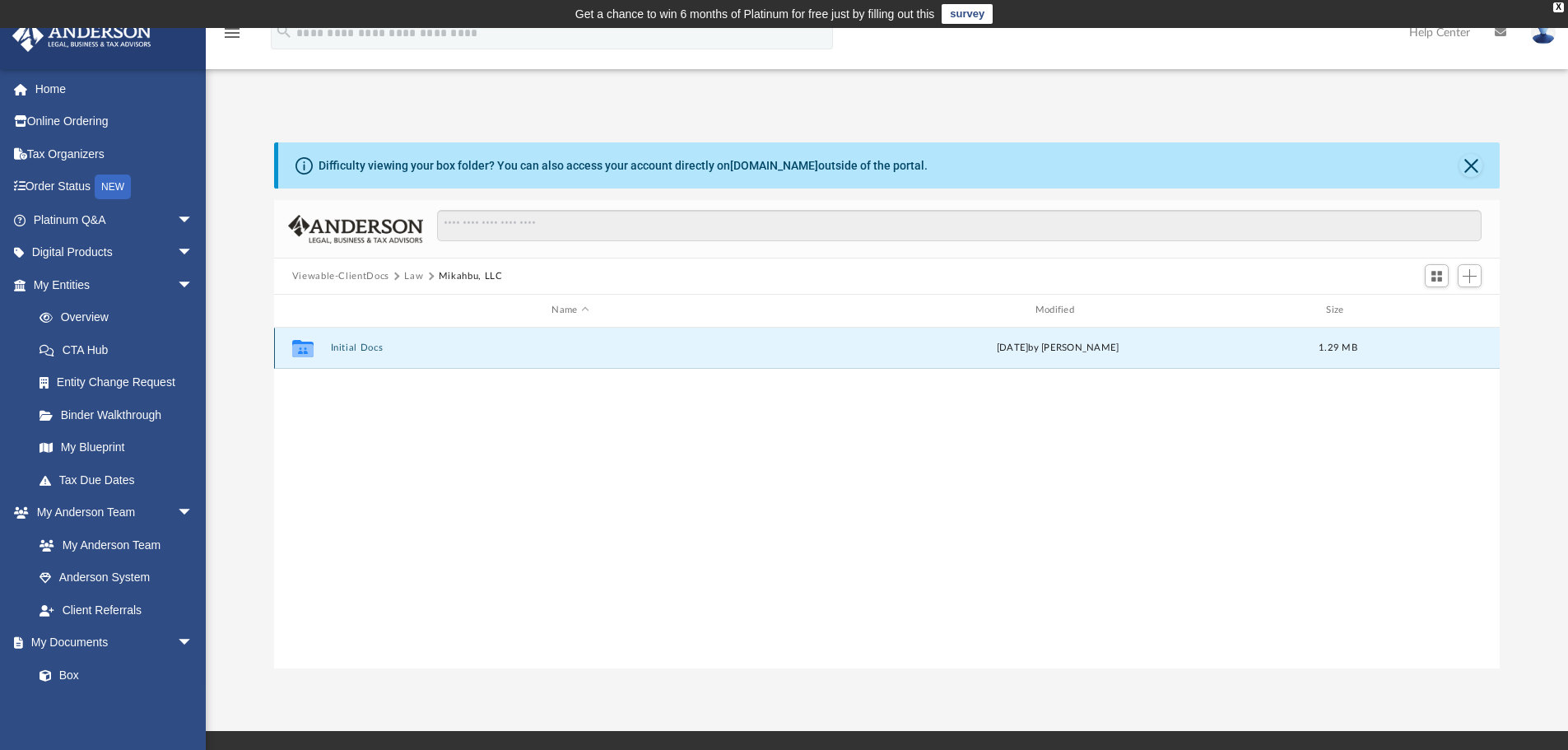
click at [374, 348] on button "Initial Docs" at bounding box center [570, 348] width 480 height 11
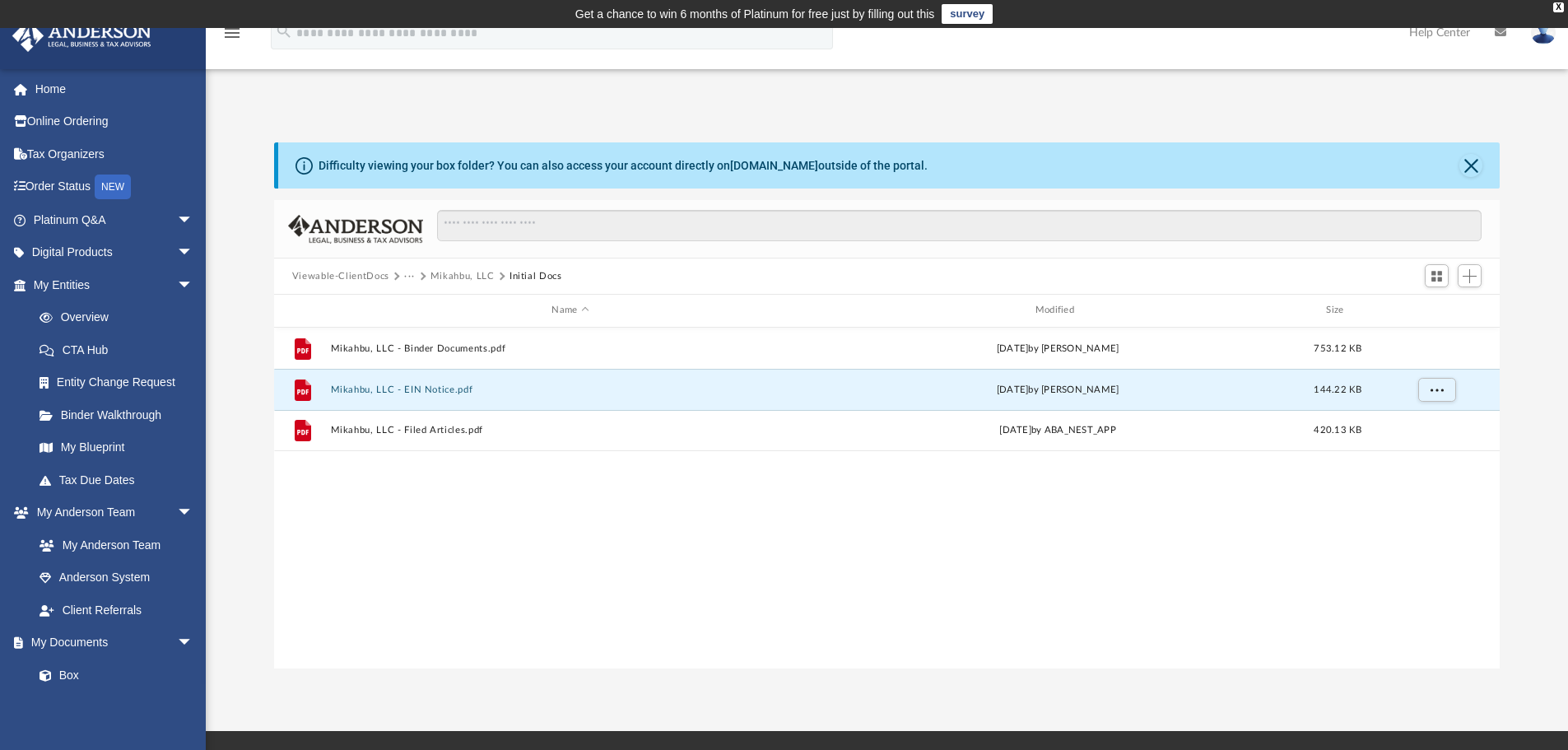
drag, startPoint x: 409, startPoint y: 385, endPoint x: 619, endPoint y: 481, distance: 230.9
click at [619, 481] on div "File Mikahbu, LLC - Binder Documents.pdf [DATE] by [PERSON_NAME] 753.12 KB File…" at bounding box center [887, 497] width 1226 height 341
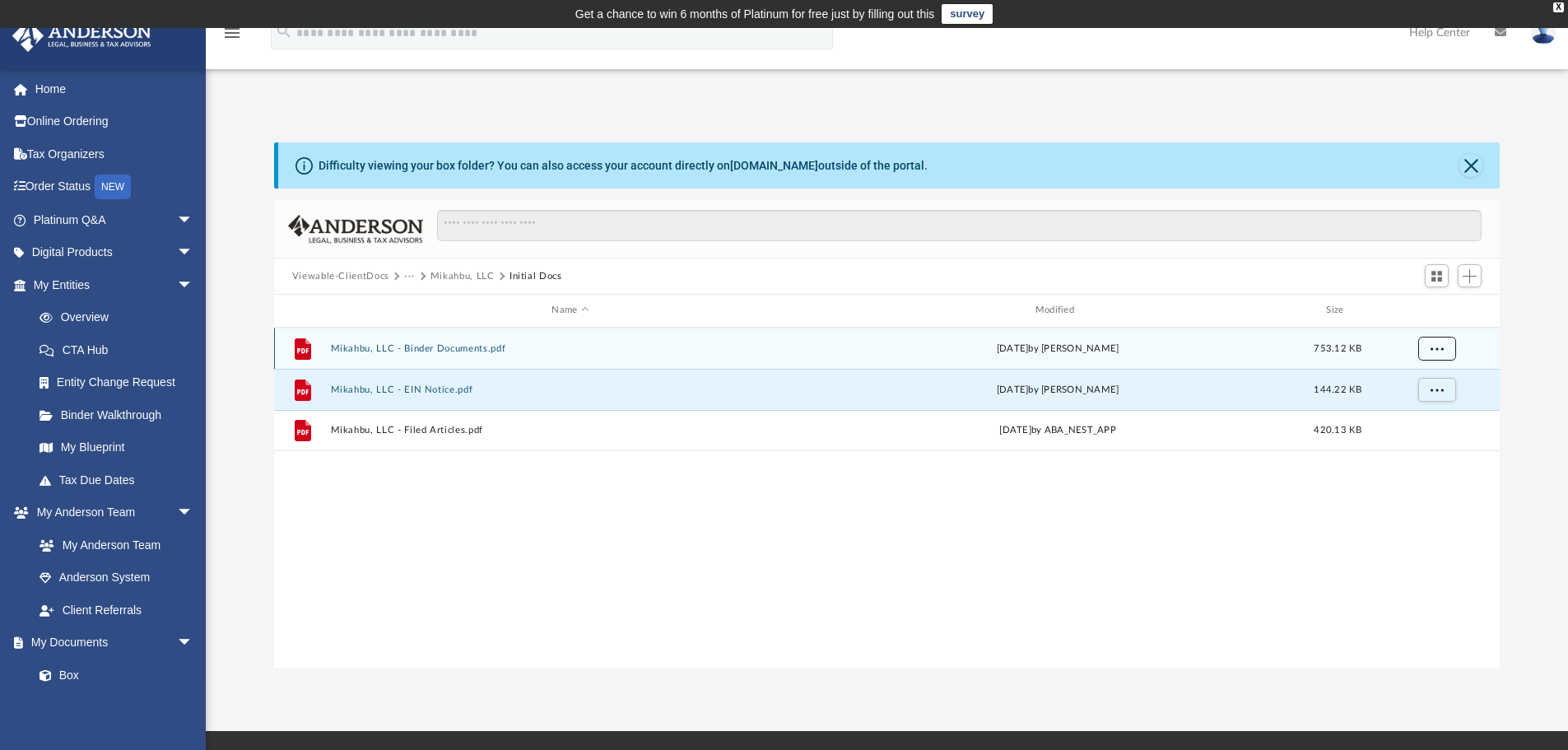
click at [1448, 336] on button "More options" at bounding box center [1437, 348] width 38 height 24
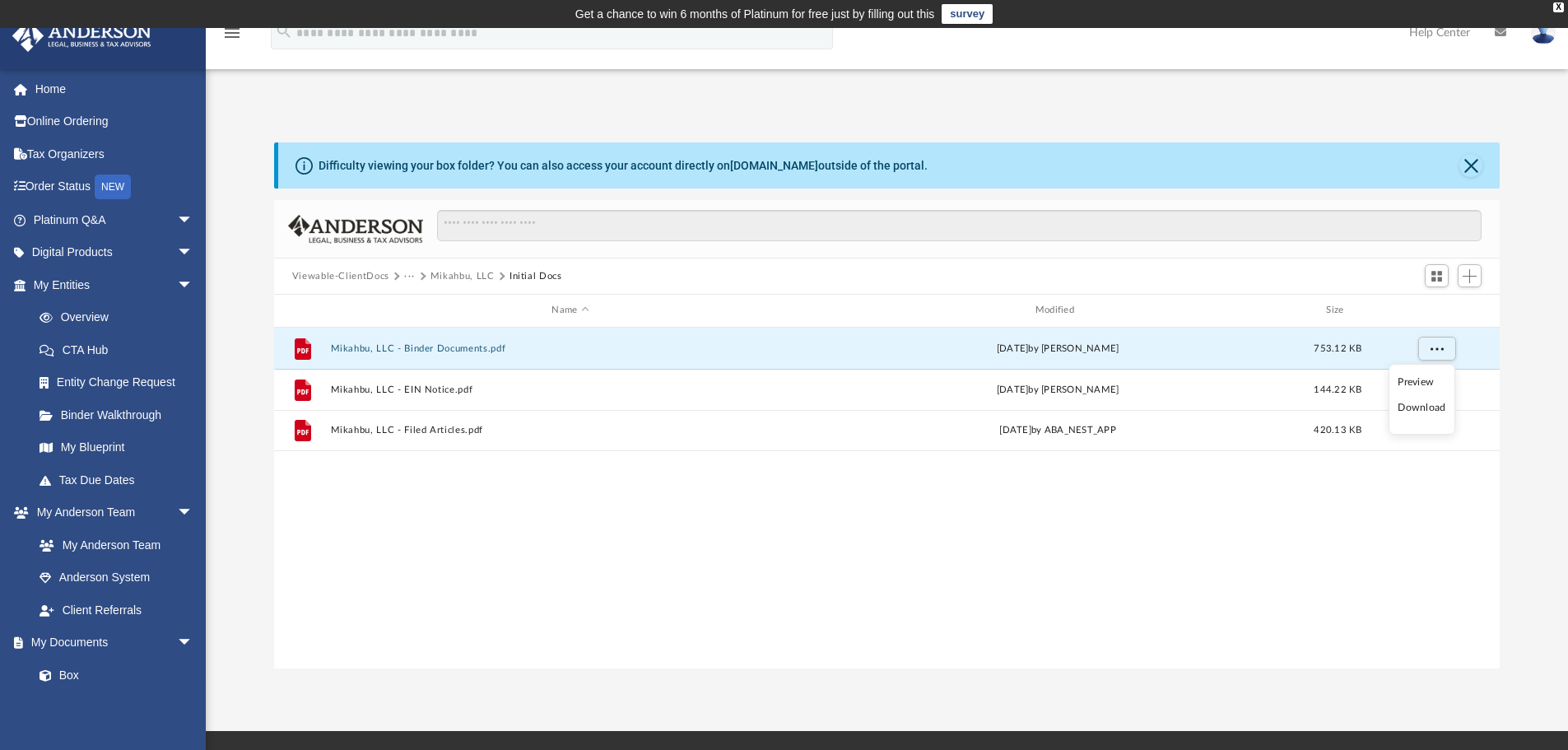
click at [1439, 404] on li "Download" at bounding box center [1421, 407] width 48 height 17
